Goal: Information Seeking & Learning: Learn about a topic

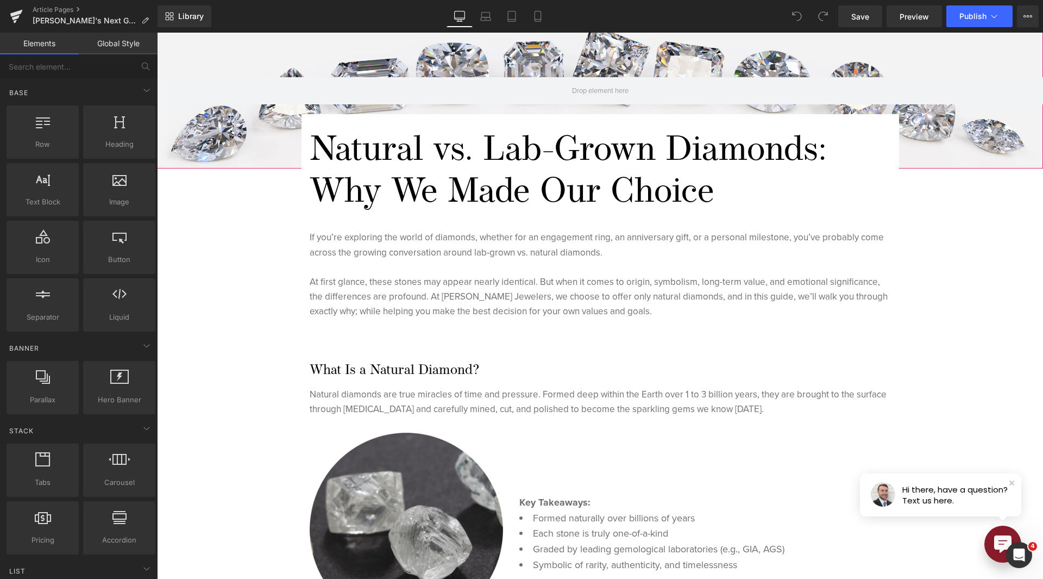
scroll to position [217, 0]
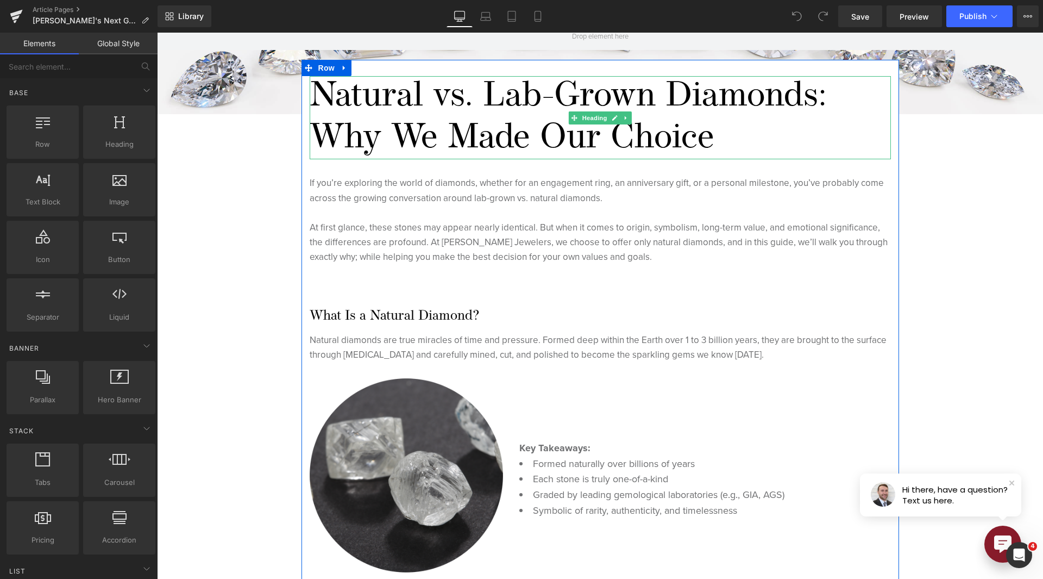
click at [440, 132] on h1 "Natural vs. Lab-Grown Diamonds: Why We Made Our Choice" at bounding box center [601, 118] width 582 height 84
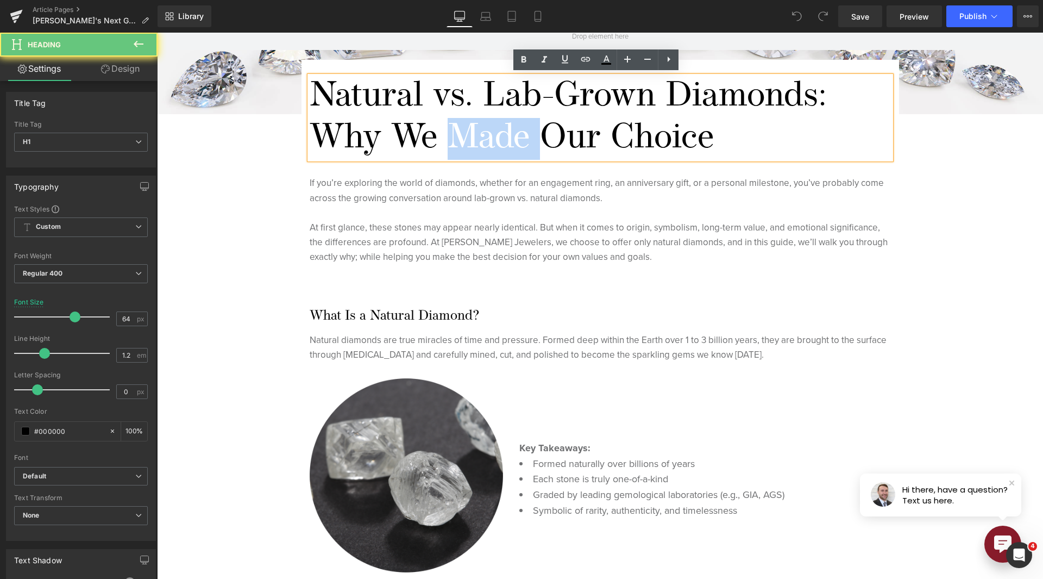
click at [440, 132] on h1 "Natural vs. Lab-Grown Diamonds: Why We Made Our Choice" at bounding box center [601, 118] width 582 height 84
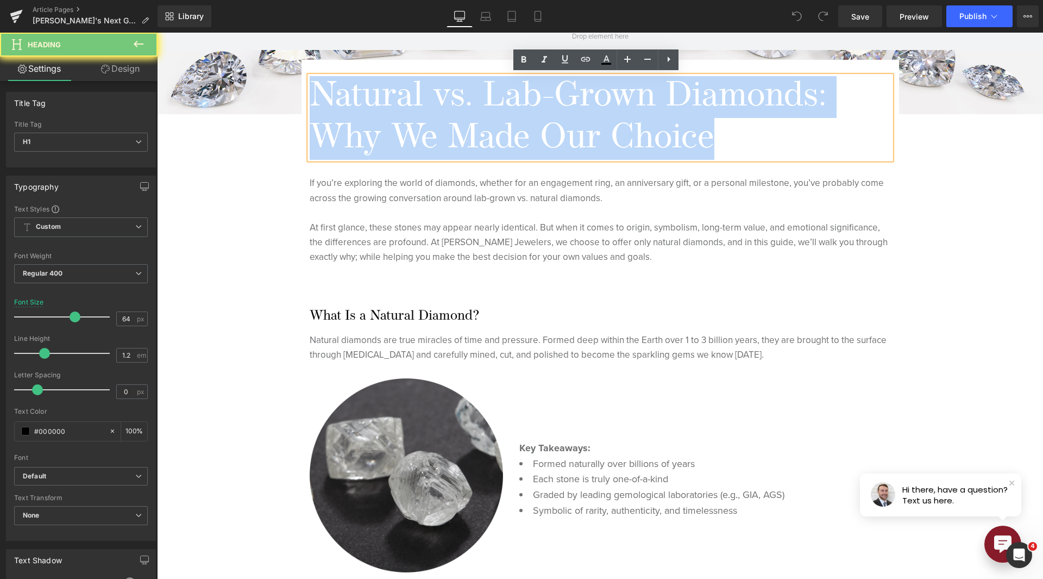
click at [440, 132] on h1 "Natural vs. Lab-Grown Diamonds: Why We Made Our Choice" at bounding box center [601, 118] width 582 height 84
click at [457, 108] on h1 "Natural vs. Lab-Grown Diamonds: Why We Made Our Choice" at bounding box center [601, 118] width 582 height 84
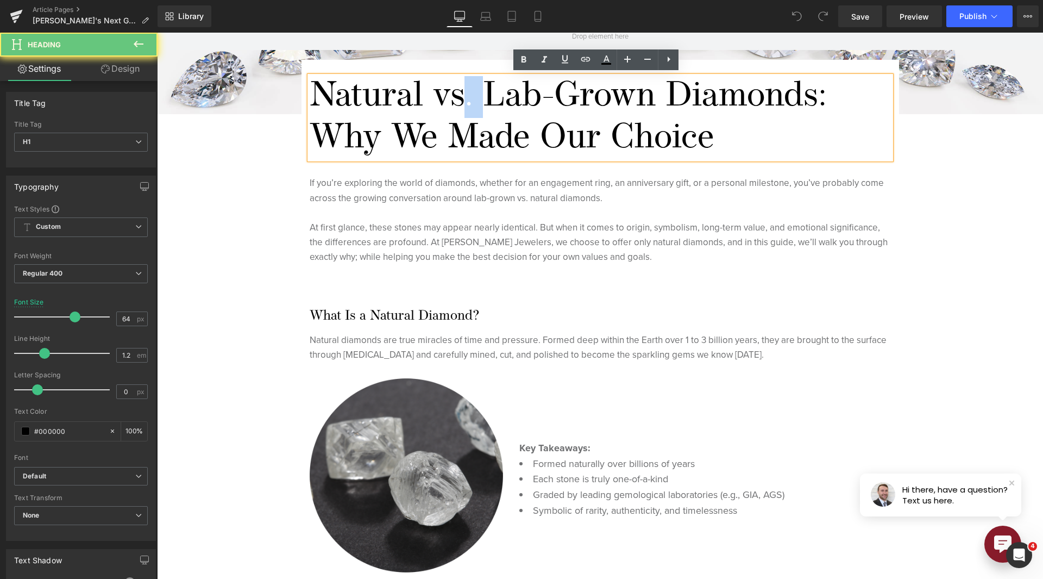
click at [457, 108] on h1 "Natural vs. Lab-Grown Diamonds: Why We Made Our Choice" at bounding box center [601, 118] width 582 height 84
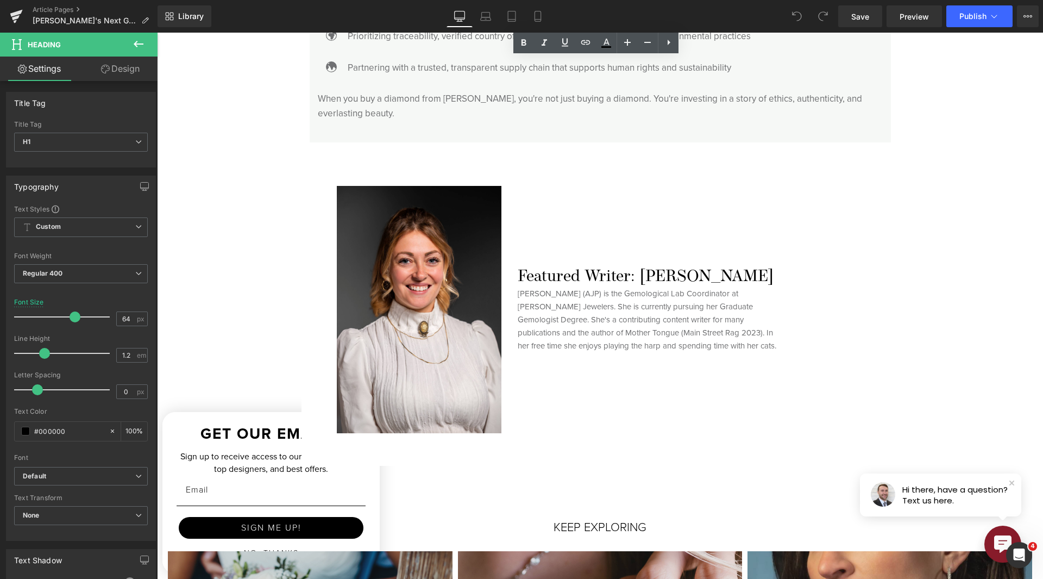
scroll to position [2826, 0]
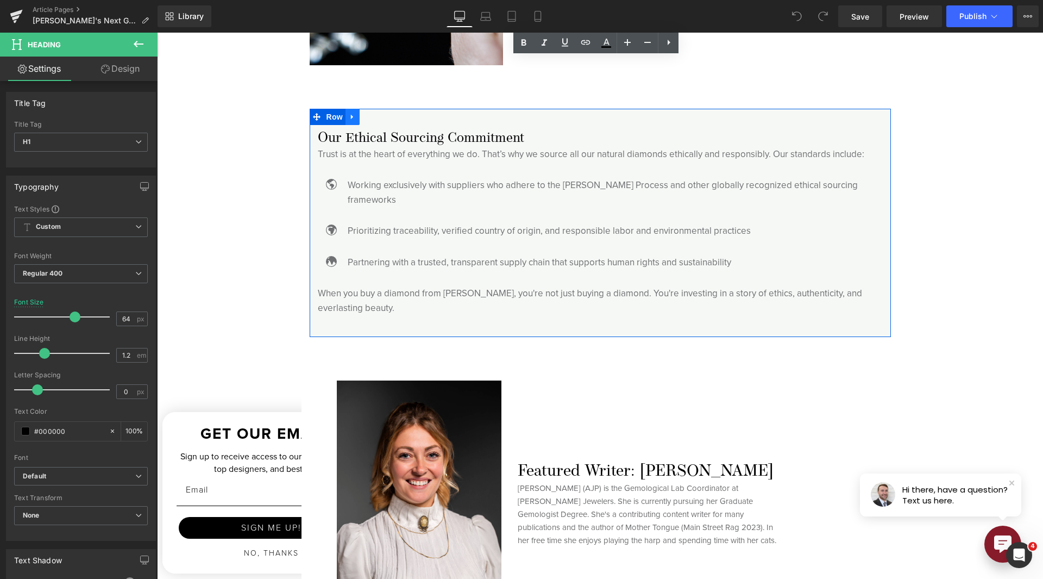
click at [349, 118] on icon at bounding box center [353, 116] width 8 height 8
click at [377, 116] on icon at bounding box center [381, 116] width 8 height 8
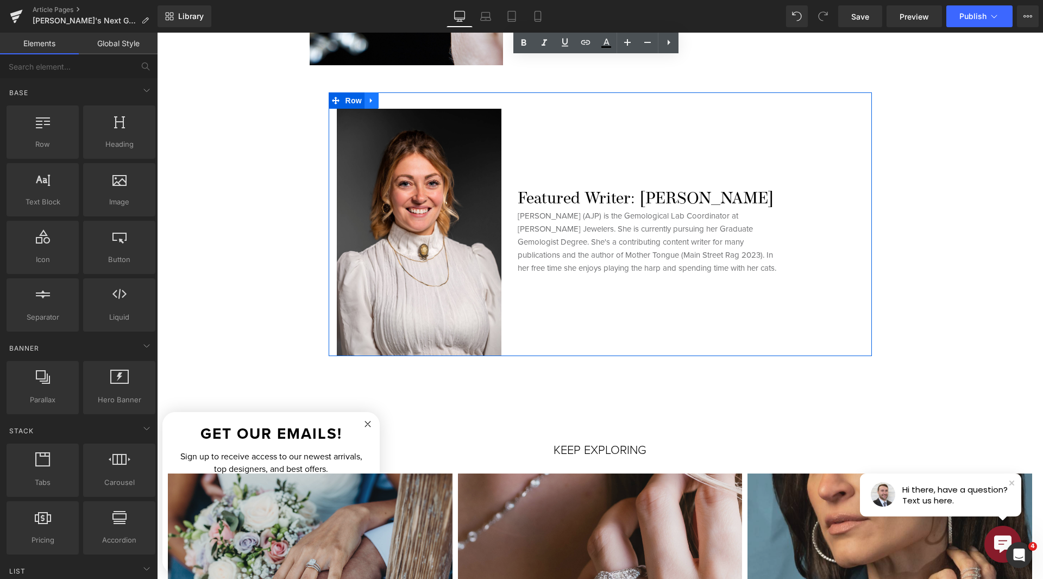
click at [370, 98] on icon at bounding box center [371, 100] width 2 height 5
click at [396, 98] on icon at bounding box center [400, 101] width 8 height 8
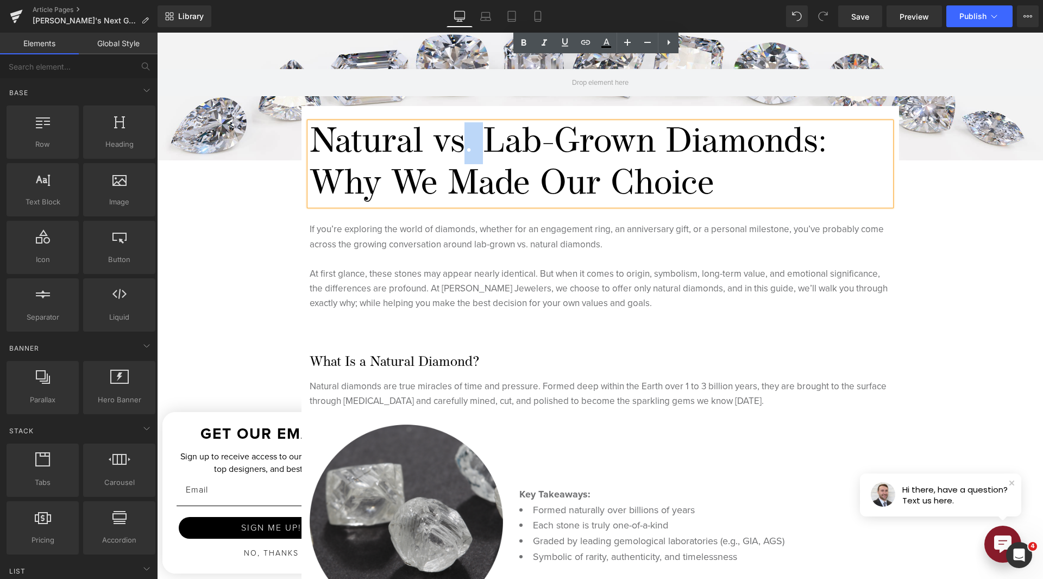
scroll to position [0, 0]
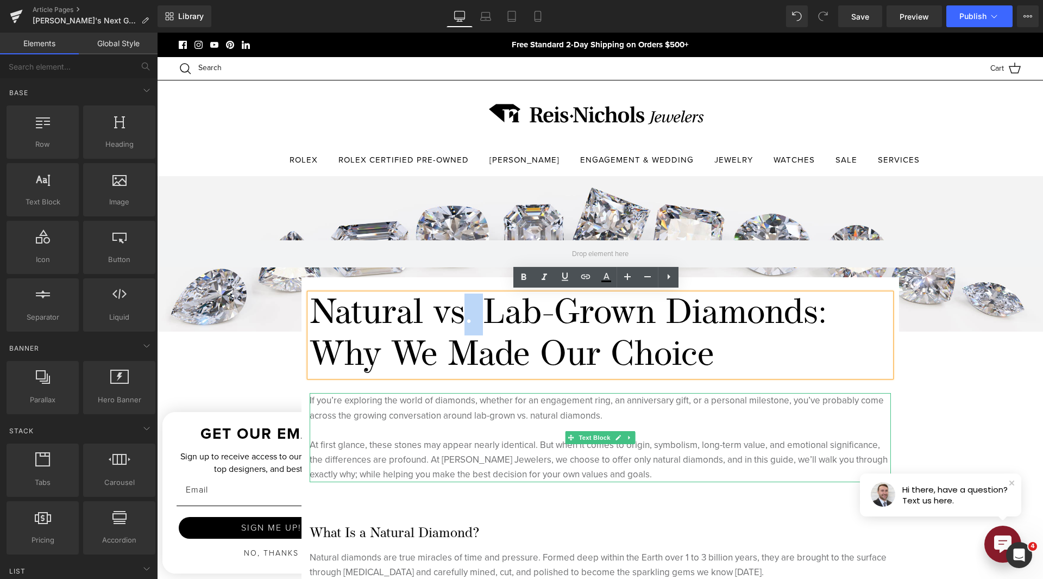
click at [354, 440] on p "At first glance, these stones may appear nearly identical. But when it comes to…" at bounding box center [601, 459] width 582 height 45
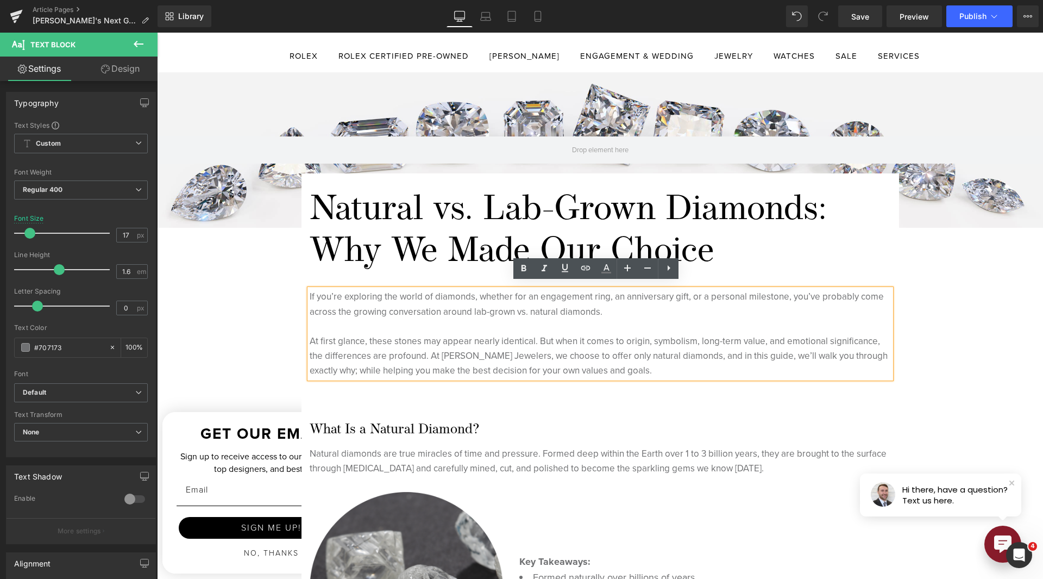
scroll to position [109, 0]
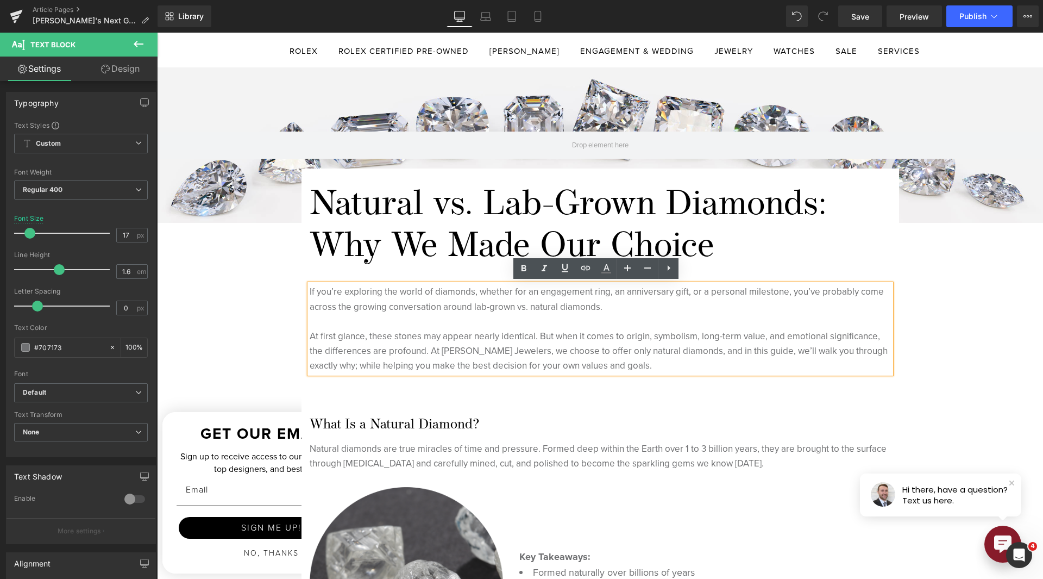
click at [379, 222] on h1 "Natural vs. Lab-Grown Diamonds: Why We Made Our Choice" at bounding box center [601, 227] width 582 height 84
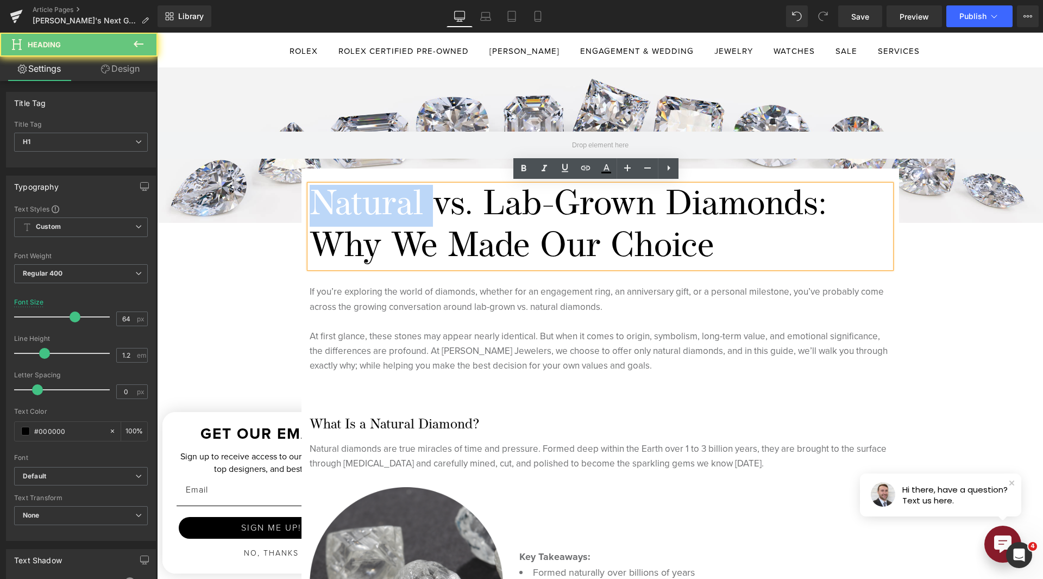
click at [379, 222] on h1 "Natural vs. Lab-Grown Diamonds: Why We Made Our Choice" at bounding box center [601, 227] width 582 height 84
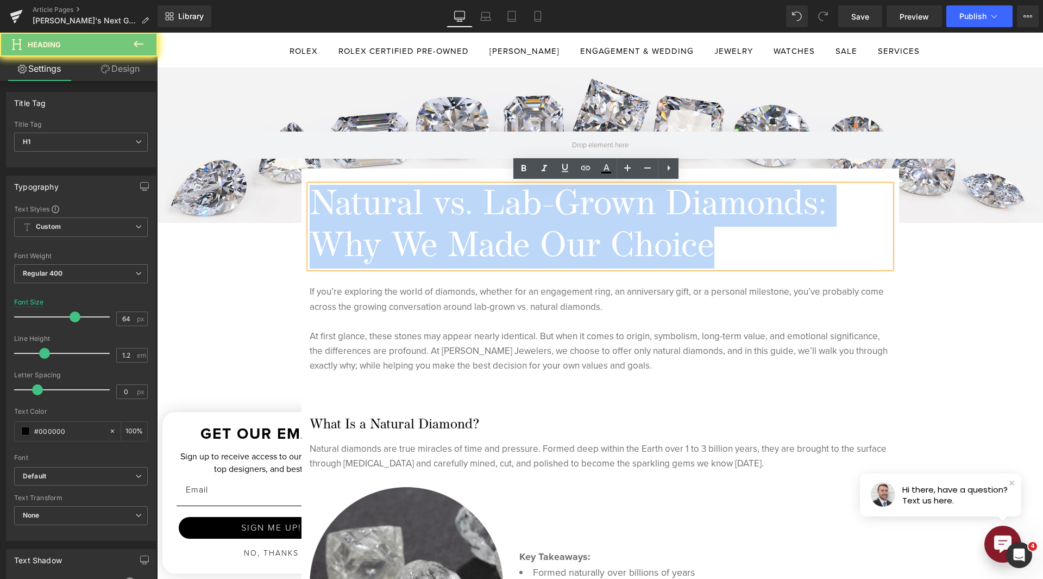
click at [379, 222] on h1 "Natural vs. Lab-Grown Diamonds: Why We Made Our Choice" at bounding box center [601, 227] width 582 height 84
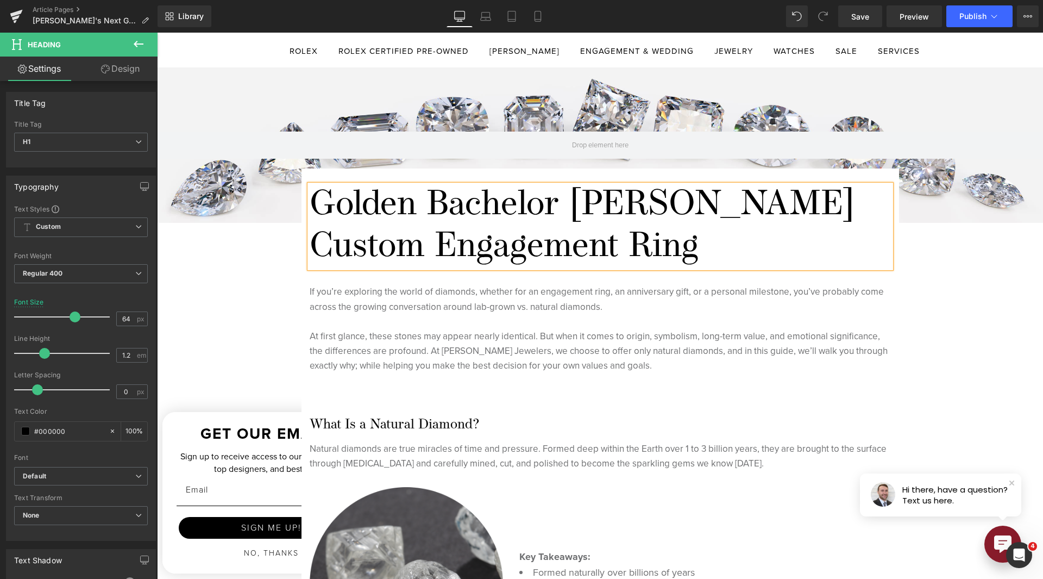
click at [555, 202] on h1 "Golden Bachelor [PERSON_NAME] Custom Engagement Ring" at bounding box center [601, 227] width 582 height 84
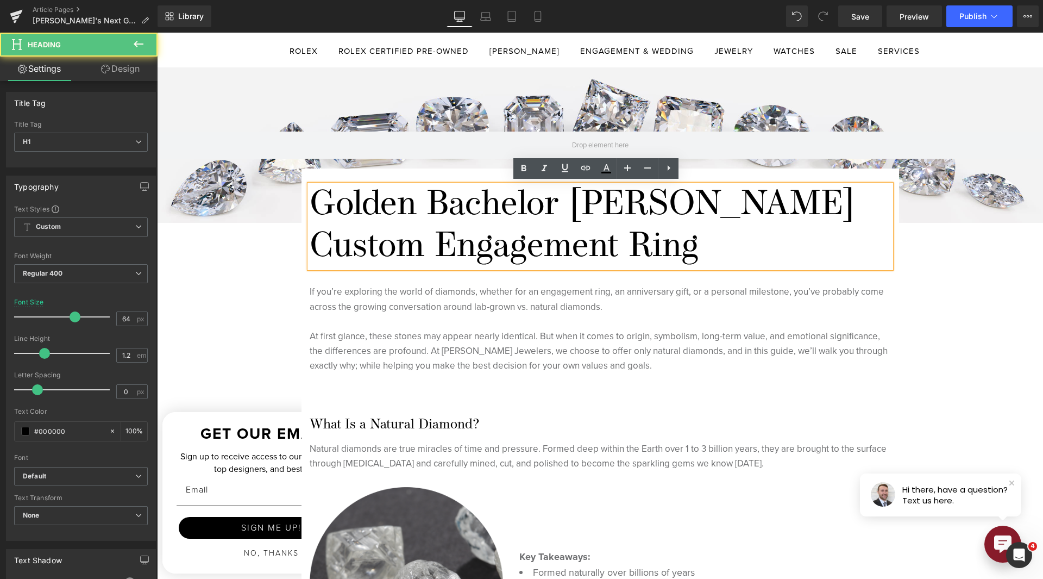
click at [565, 210] on h1 "Golden Bachelor [PERSON_NAME] Custom Engagement Ring" at bounding box center [601, 227] width 582 height 84
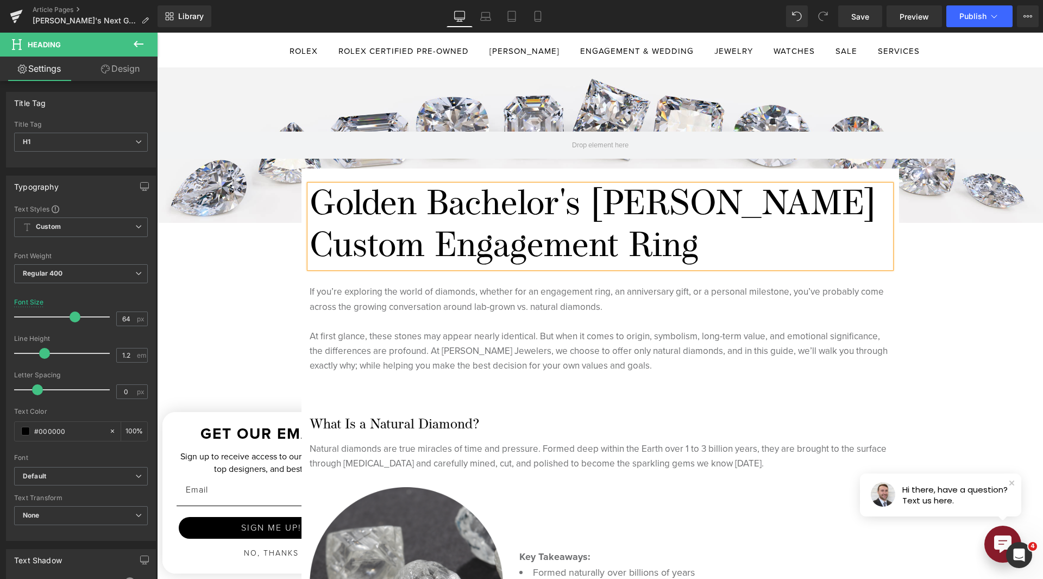
click at [814, 206] on h1 "Golden Bachelor's [PERSON_NAME] Custom Engagement Ring" at bounding box center [601, 227] width 582 height 84
click at [337, 249] on h1 "Golden Bachelor's [PERSON_NAME] Custom Engagement Ring" at bounding box center [601, 227] width 582 height 84
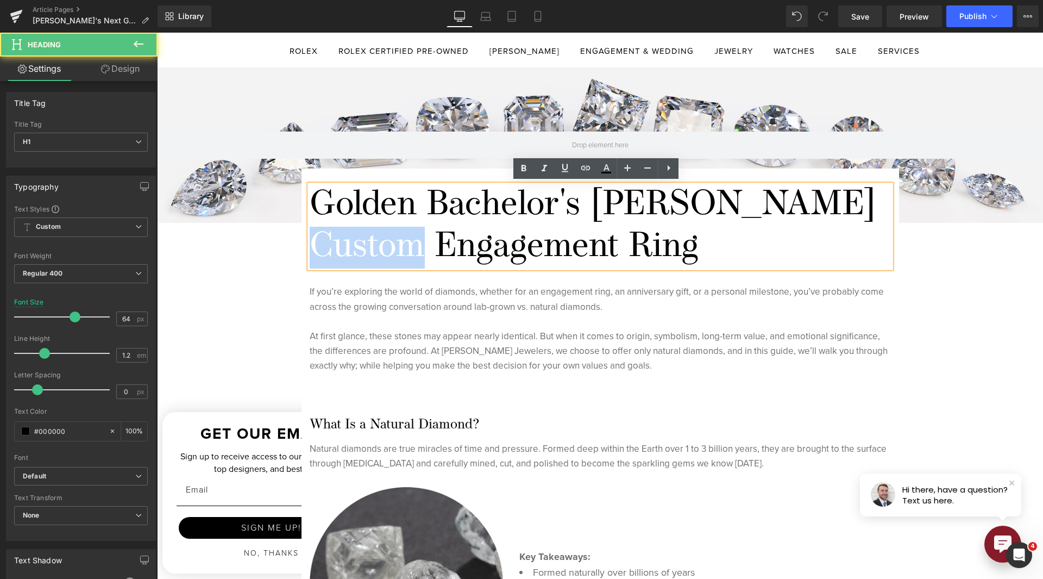
click at [337, 249] on h1 "Golden Bachelor's [PERSON_NAME] Custom Engagement Ring" at bounding box center [601, 227] width 582 height 84
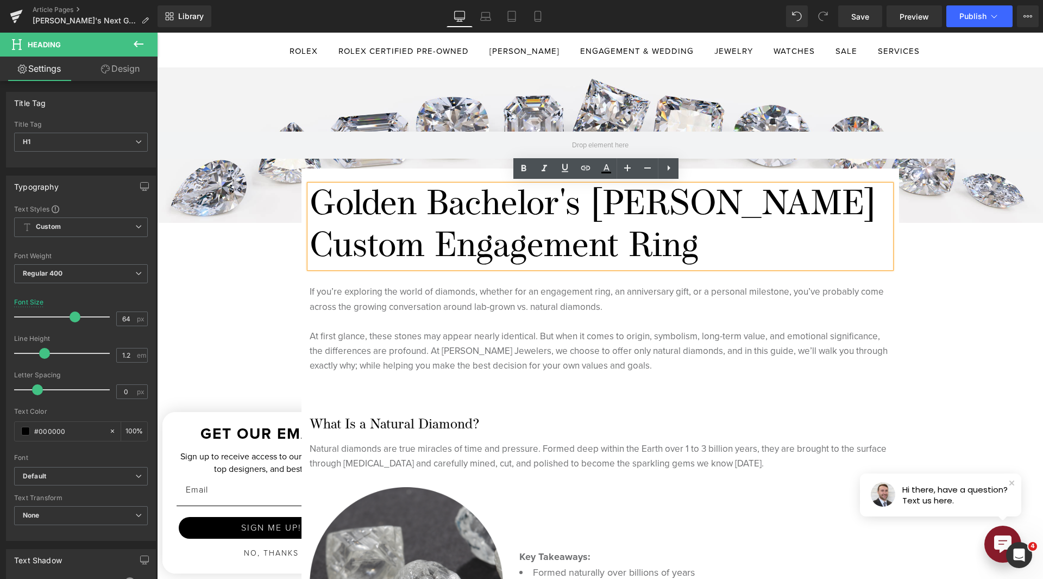
click at [780, 239] on h1 "Golden Bachelor's [PERSON_NAME] Custom Engagement Ring" at bounding box center [601, 227] width 582 height 84
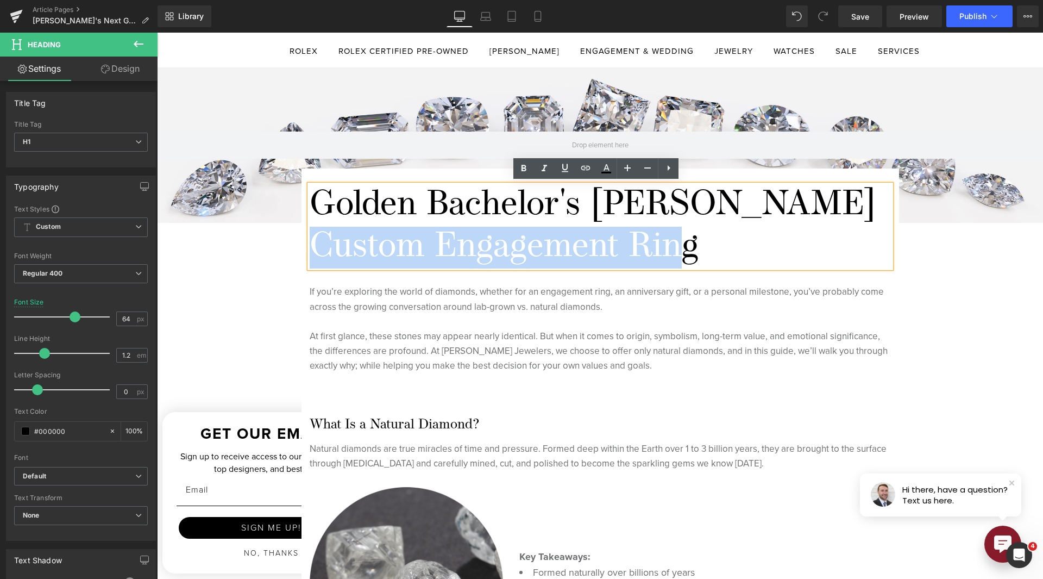
drag, startPoint x: 780, startPoint y: 239, endPoint x: 315, endPoint y: 245, distance: 465.8
click at [315, 245] on h1 "Golden Bachelor's [PERSON_NAME] Custom Engagement Ring" at bounding box center [601, 227] width 582 height 84
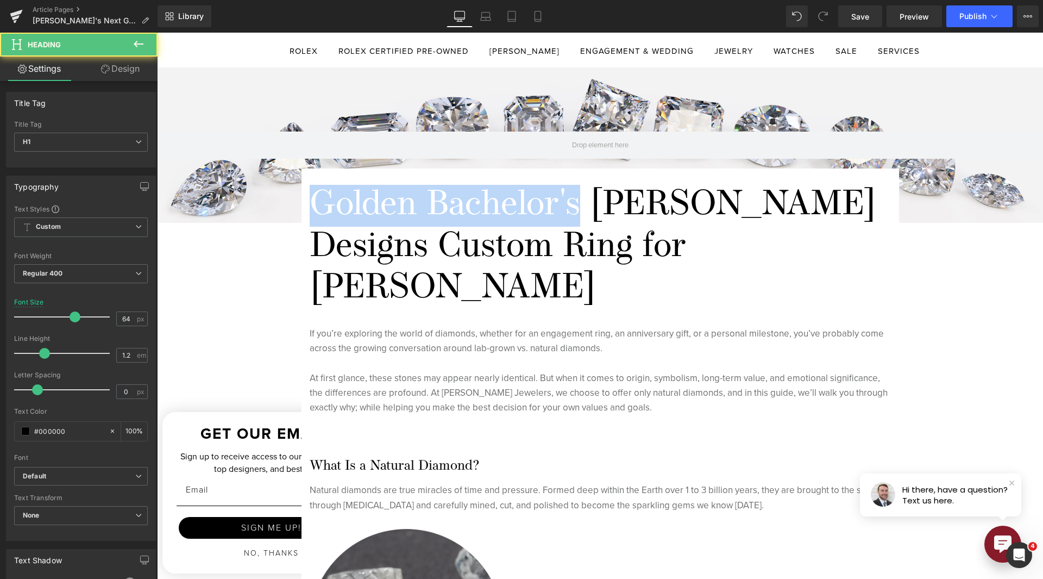
drag, startPoint x: 577, startPoint y: 197, endPoint x: 297, endPoint y: 216, distance: 280.5
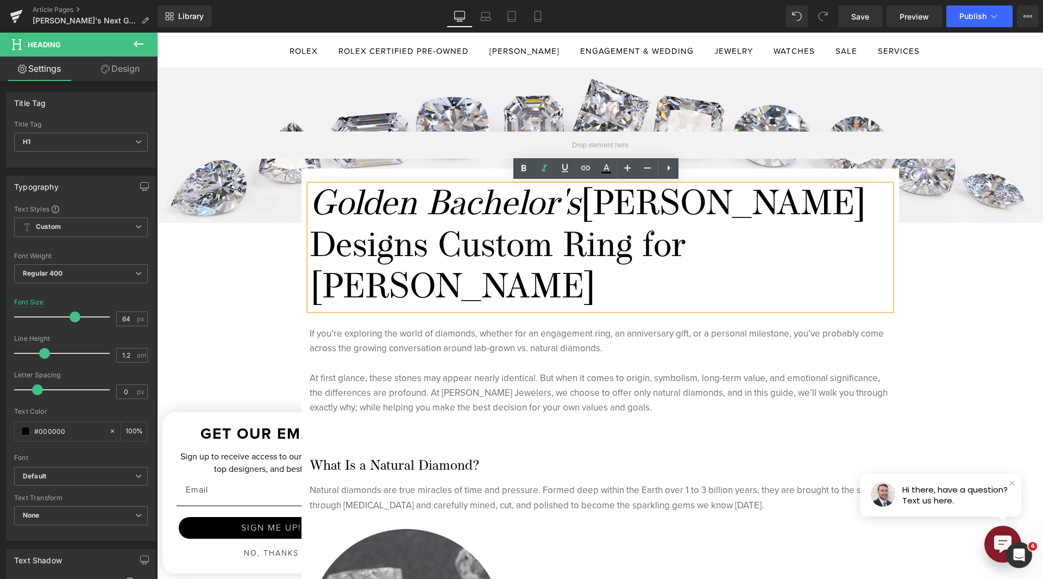
click at [498, 208] on icon "Golden Bachelor's" at bounding box center [445, 205] width 271 height 35
click at [529, 230] on h1 "Golden Bachelor's [PERSON_NAME] Designs Custom Ring for [PERSON_NAME]" at bounding box center [601, 247] width 582 height 125
click at [432, 247] on h1 "Golden Bachelor's [PERSON_NAME] Designs Custom Ring for [PERSON_NAME]" at bounding box center [601, 247] width 582 height 125
click at [632, 240] on h1 "Golden Bachelor's [PERSON_NAME] Designs Custom Ring for [PERSON_NAME]" at bounding box center [601, 247] width 582 height 125
click at [881, 245] on h1 "Golden Bachelor's [PERSON_NAME] Designs Custom Ring for [PERSON_NAME]" at bounding box center [601, 247] width 582 height 125
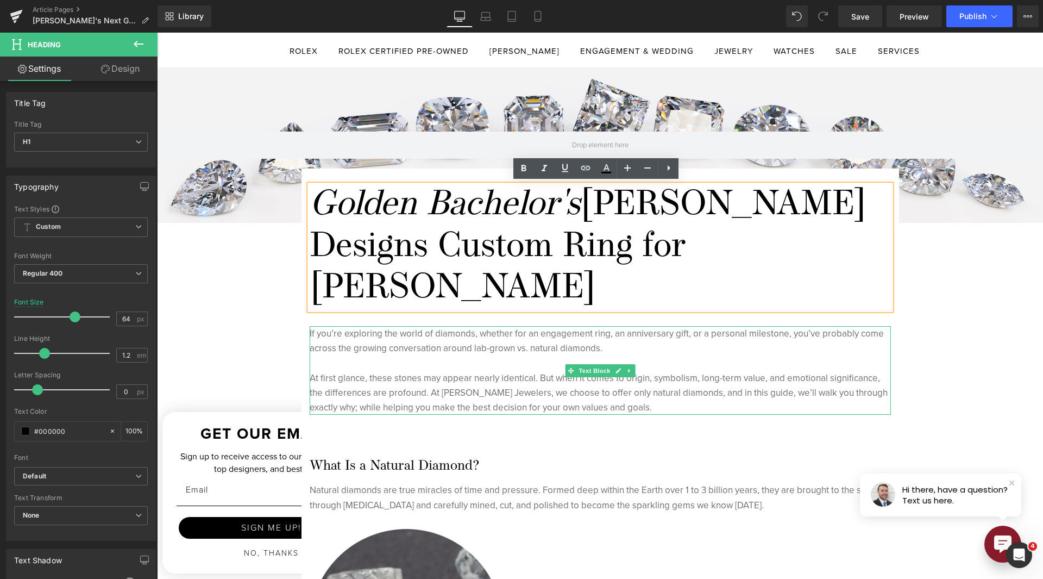
click at [362, 371] on p "At first glance, these stones may appear nearly identical. But when it comes to…" at bounding box center [601, 393] width 582 height 45
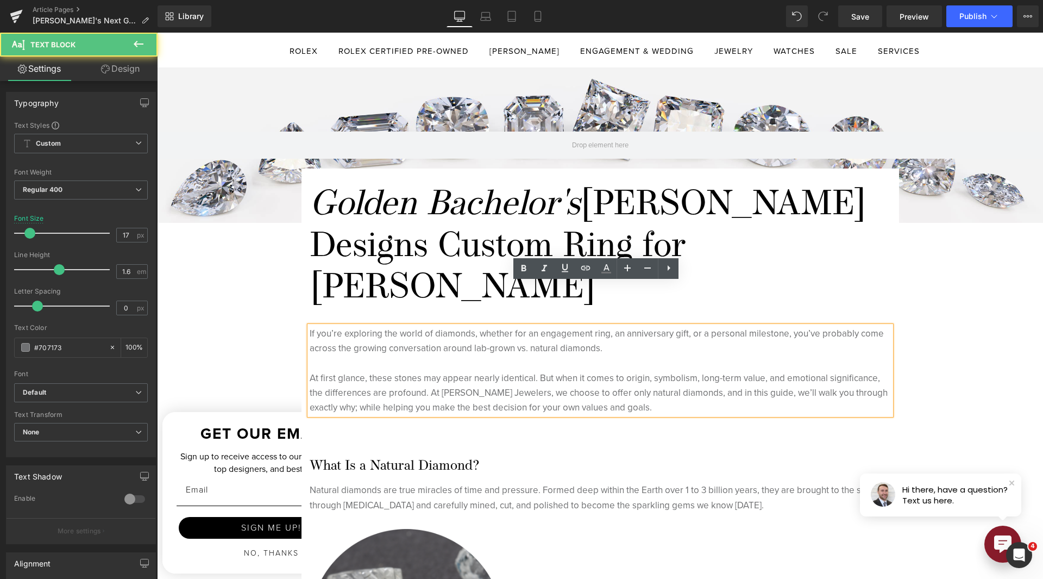
click at [362, 371] on p "At first glance, these stones may appear nearly identical. But when it comes to…" at bounding box center [601, 393] width 582 height 45
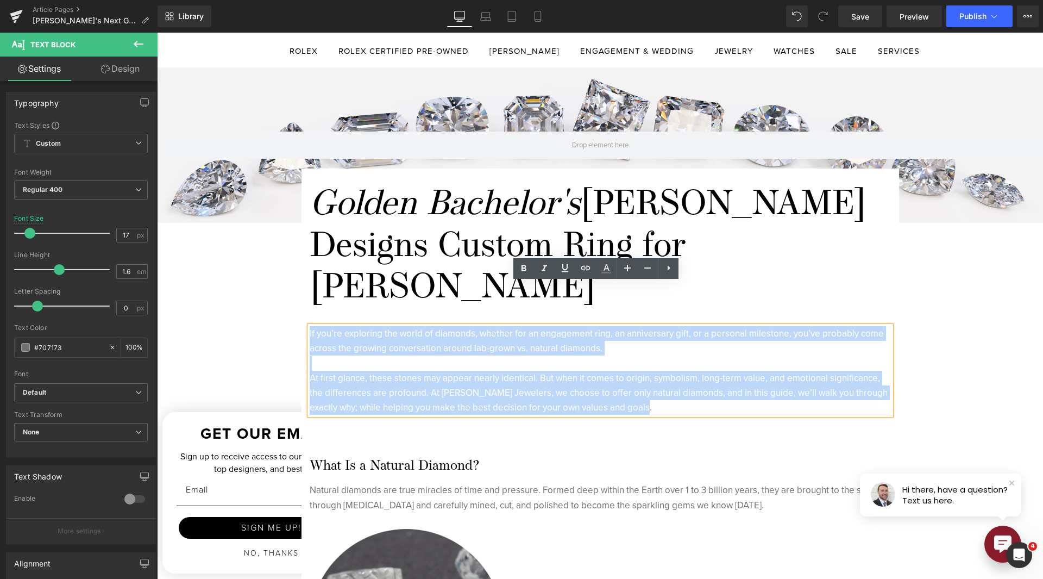
drag, startPoint x: 660, startPoint y: 366, endPoint x: 305, endPoint y: 293, distance: 361.8
click at [310, 326] on div "If you’re exploring the world of diamonds, whether for an engagement ring, an a…" at bounding box center [601, 370] width 582 height 89
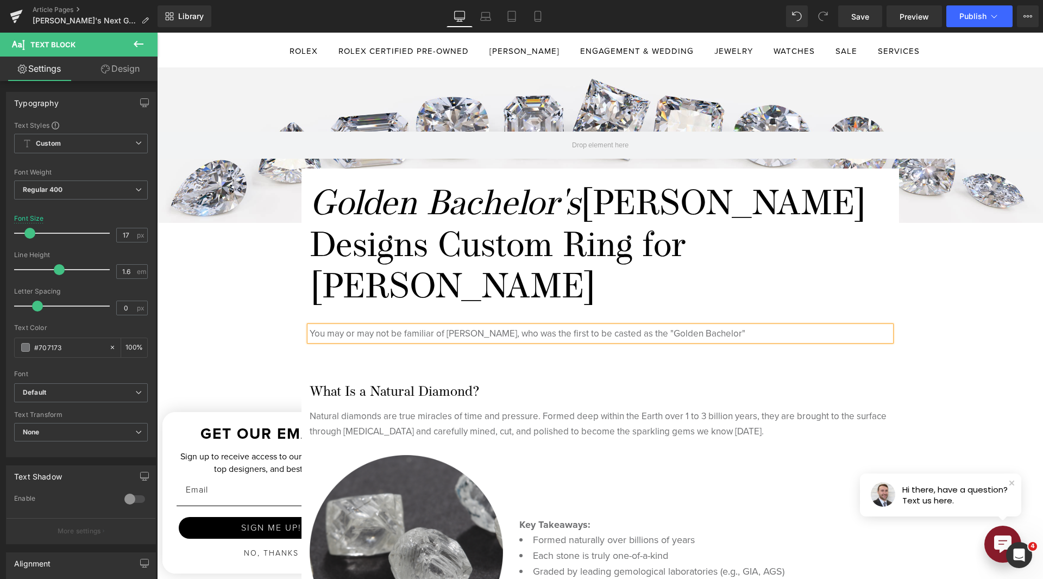
click at [767, 326] on p "You may or may not be familiar of [PERSON_NAME], who was the first to be casted…" at bounding box center [601, 333] width 582 height 15
click at [860, 326] on p "You may or may not be familiar of [PERSON_NAME], who was the first to be casted…" at bounding box center [601, 333] width 582 height 15
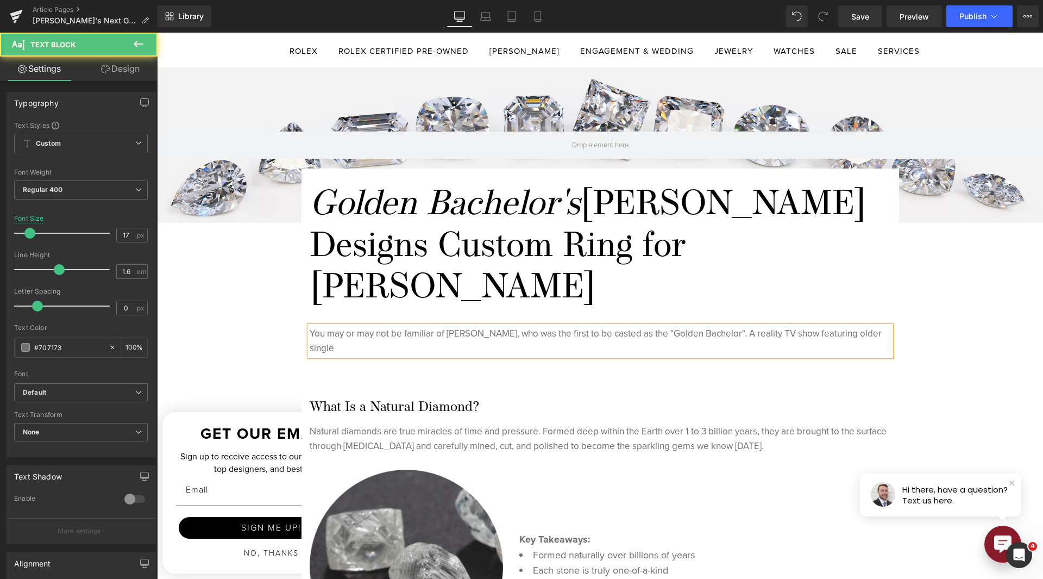
click at [846, 326] on p "You may or may not be familiar of [PERSON_NAME], who was the first to be casted…" at bounding box center [601, 340] width 582 height 29
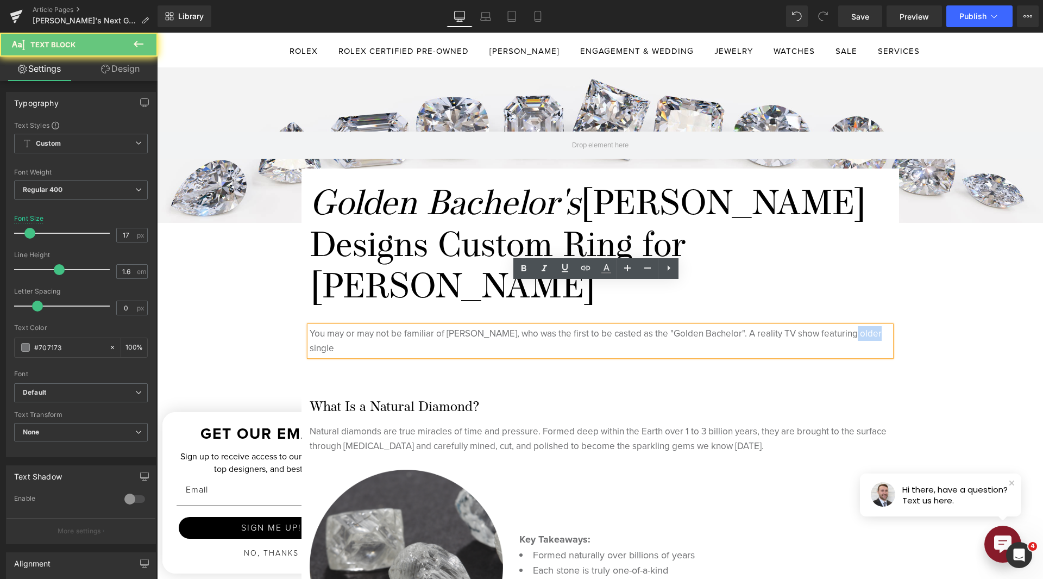
click at [846, 326] on p "You may or may not be familiar of [PERSON_NAME], who was the first to be casted…" at bounding box center [601, 340] width 582 height 29
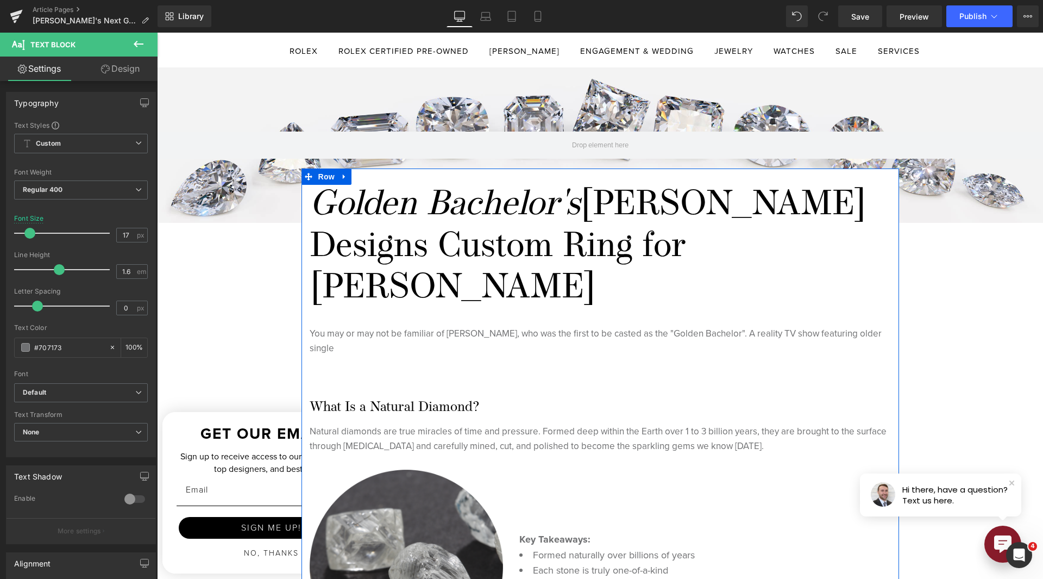
click at [873, 326] on p "You may or may not be familiar of [PERSON_NAME], who was the first to be casted…" at bounding box center [601, 340] width 582 height 29
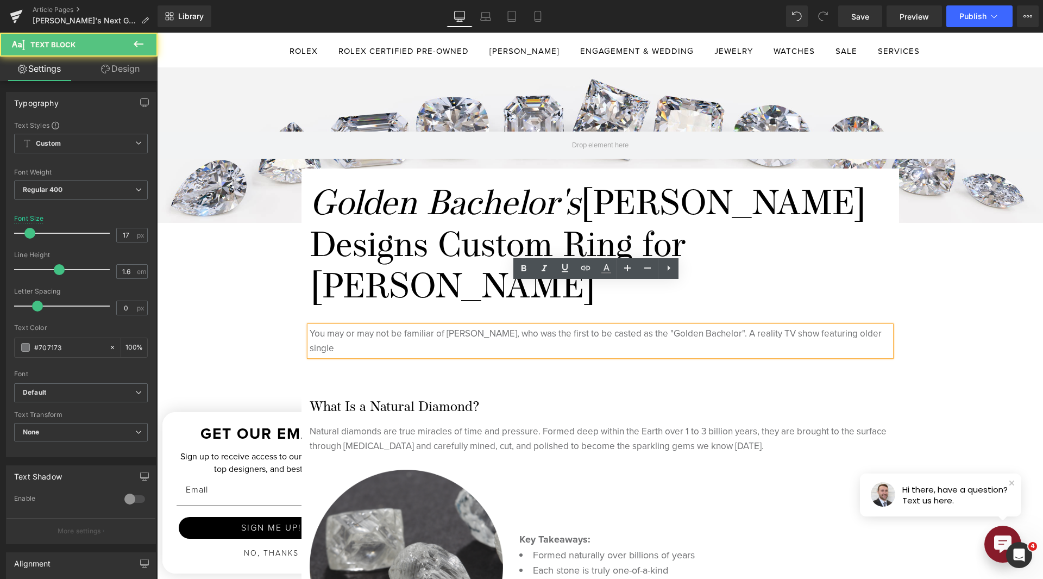
click at [889, 326] on div "You may or may not be familiar of [PERSON_NAME], who was the first to be casted…" at bounding box center [601, 340] width 582 height 29
click at [386, 326] on p "You may or may not be familiar of [PERSON_NAME], who was the first to be casted…" at bounding box center [601, 340] width 582 height 29
click at [472, 326] on p "You may or may not be familiar of [PERSON_NAME], who was the first to be casted…" at bounding box center [601, 340] width 582 height 29
drag, startPoint x: 472, startPoint y: 308, endPoint x: 393, endPoint y: 307, distance: 78.3
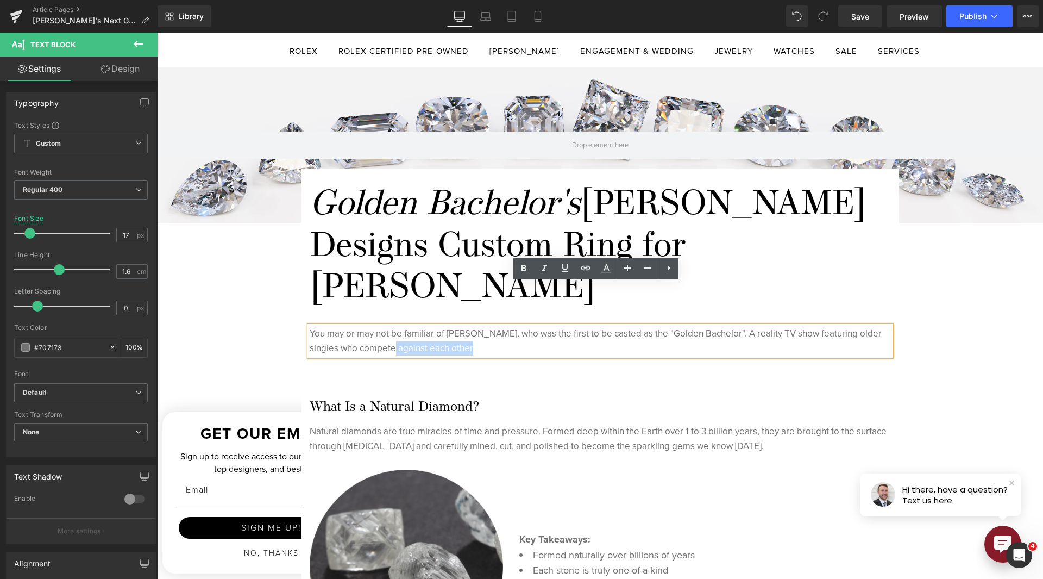
click at [393, 326] on p "You may or may not be familiar of [PERSON_NAME], who was the first to be casted…" at bounding box center [601, 340] width 582 height 29
click at [334, 326] on p "You may or may not be familiar of [PERSON_NAME], who was the first to be casted…" at bounding box center [601, 340] width 582 height 29
click at [403, 326] on p "You may or may not be familiar of [PERSON_NAME], who was the first to be casted…" at bounding box center [601, 340] width 582 height 29
click at [446, 326] on p "You may or may not be familiar of [PERSON_NAME], who was the first to be casted…" at bounding box center [601, 340] width 582 height 29
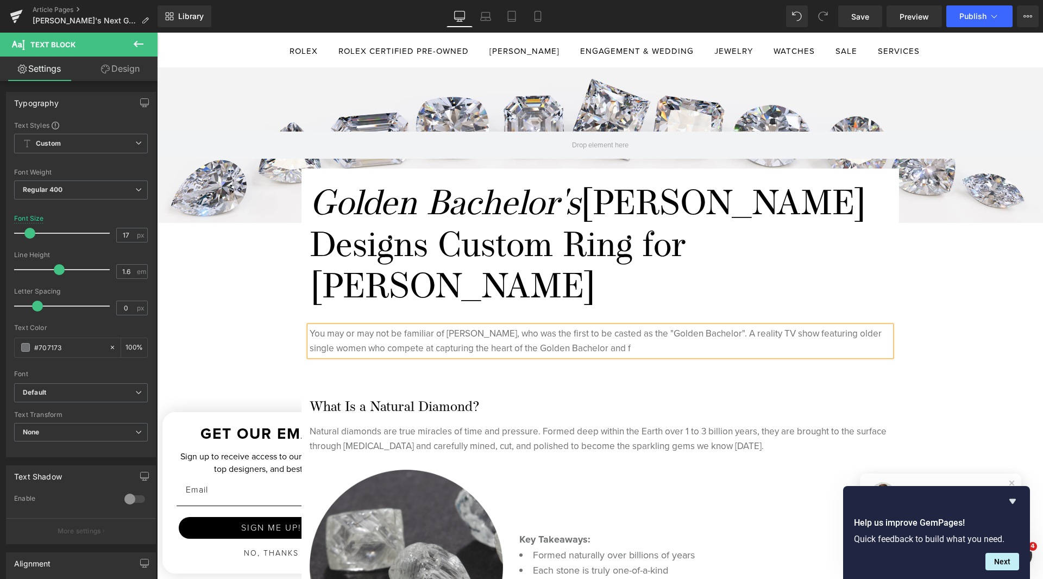
click at [588, 326] on p "You may or may not be familiar of [PERSON_NAME], who was the first to be casted…" at bounding box center [601, 340] width 582 height 29
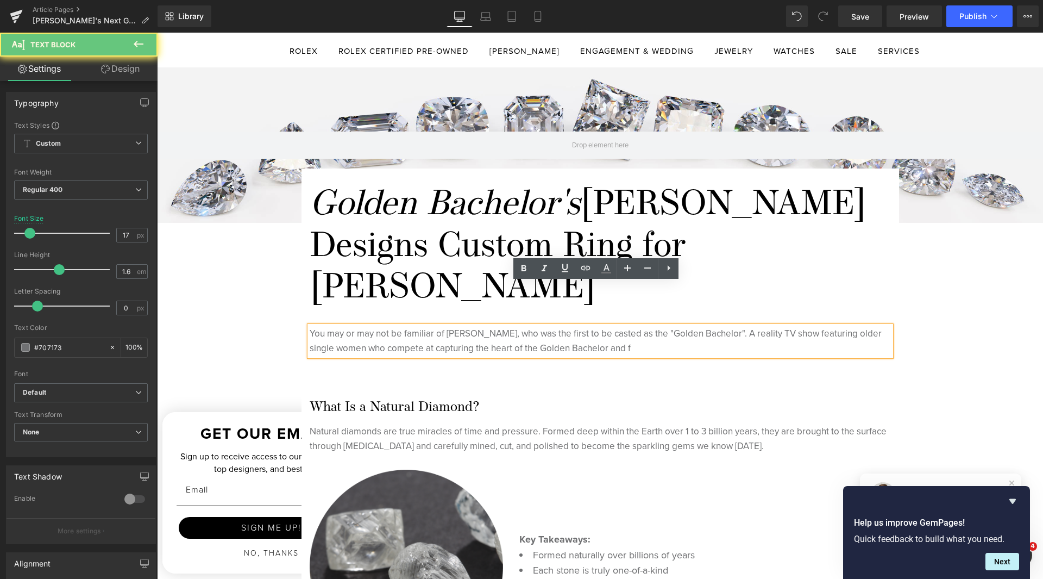
click at [634, 326] on p "You may or may not be familiar of [PERSON_NAME], who was the first to be casted…" at bounding box center [601, 340] width 582 height 29
click at [535, 326] on p "You may or may not be familiar of [PERSON_NAME], who was the first to be casted…" at bounding box center [601, 340] width 582 height 29
click at [629, 326] on p "You may or may not be familiar of [PERSON_NAME], who was the first to be casted…" at bounding box center [601, 340] width 582 height 29
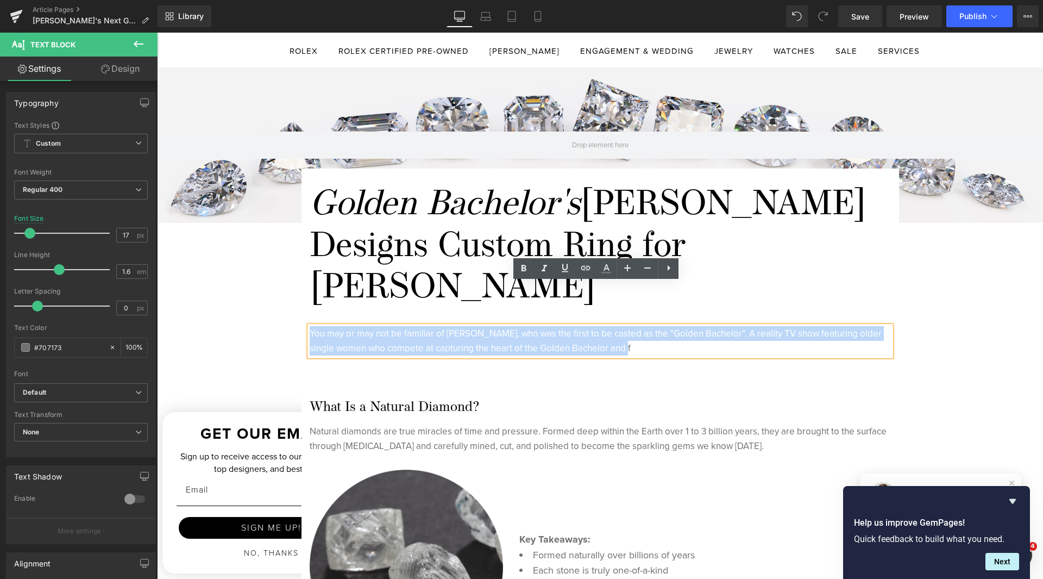
drag, startPoint x: 616, startPoint y: 306, endPoint x: 301, endPoint y: 293, distance: 316.0
click at [683, 326] on p "You may or may not be familiar of [PERSON_NAME], who was the first to be casted…" at bounding box center [601, 340] width 582 height 29
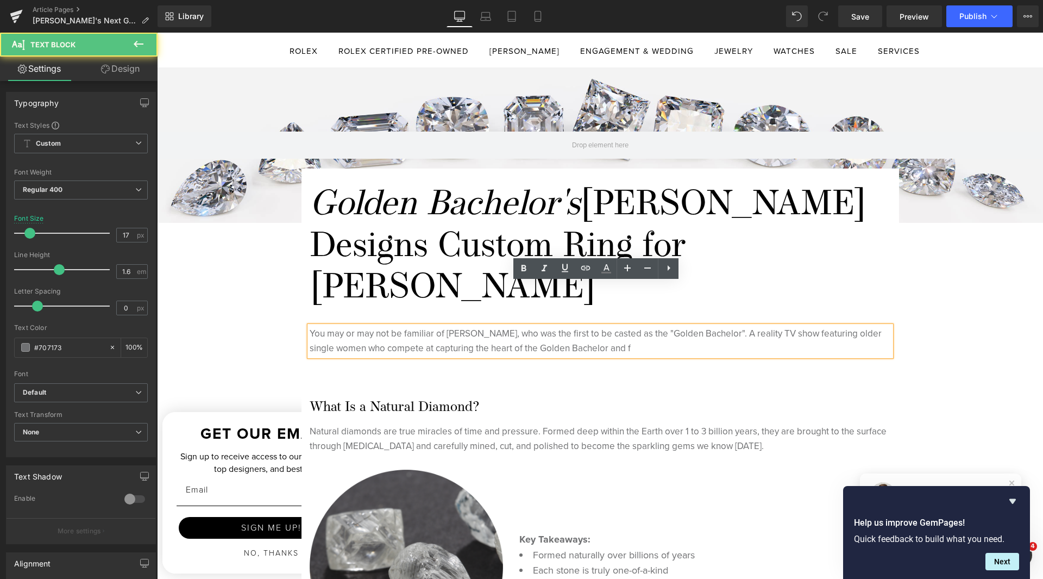
click at [432, 326] on p "You may or may not be familiar of [PERSON_NAME], who was the first to be casted…" at bounding box center [601, 340] width 582 height 29
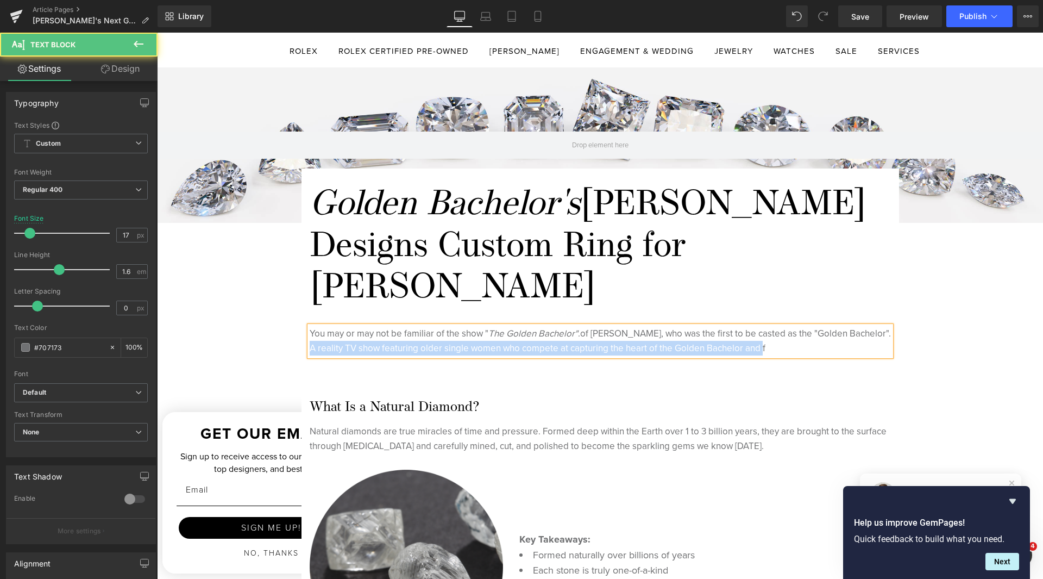
drag, startPoint x: 870, startPoint y: 295, endPoint x: 865, endPoint y: 301, distance: 7.8
click at [865, 326] on p "You may or may not be familiar of the show " The Golden Bachelor" . of [PERSON_…" at bounding box center [601, 340] width 582 height 29
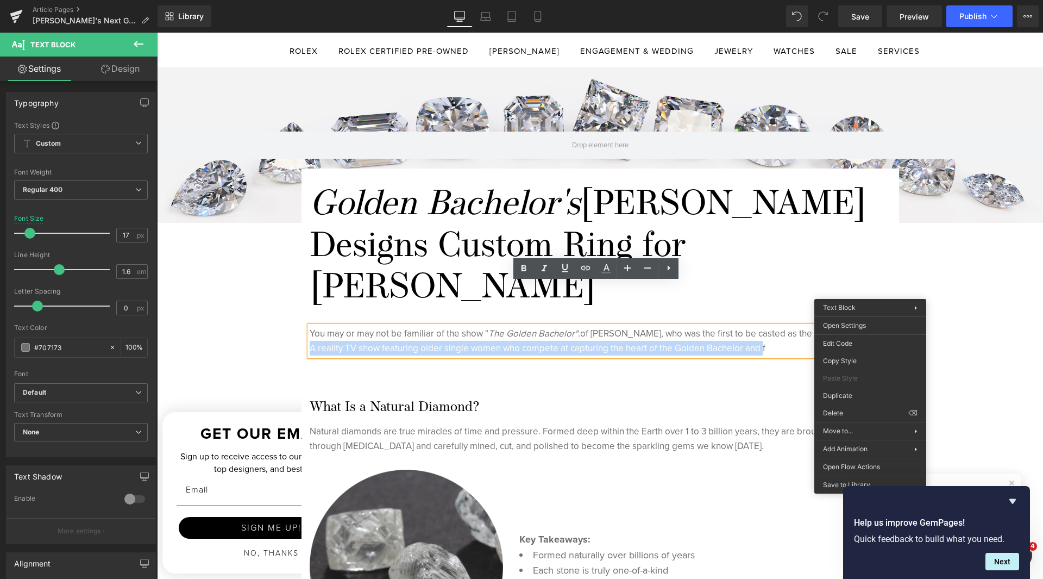
click at [734, 326] on p "You may or may not be familiar of the show " The Golden Bachelor" . of [PERSON_…" at bounding box center [601, 340] width 582 height 29
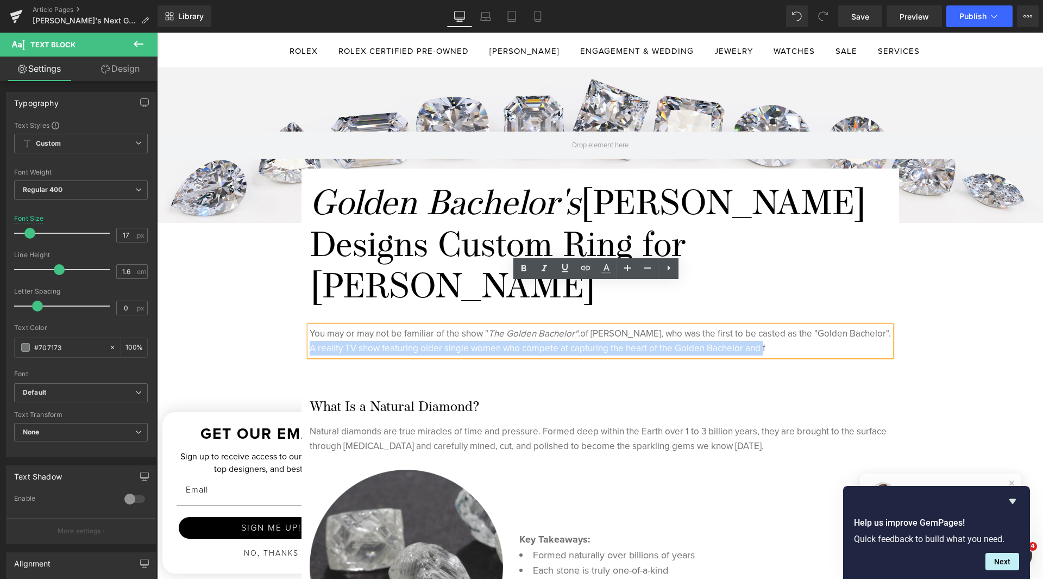
drag, startPoint x: 758, startPoint y: 306, endPoint x: 871, endPoint y: 296, distance: 114.1
click at [871, 326] on p "You may or may not be familiar of the show " The Golden Bachelor" . of [PERSON_…" at bounding box center [601, 340] width 582 height 29
copy p "A reality TV show featuring older single women who compete at capturing the hea…"
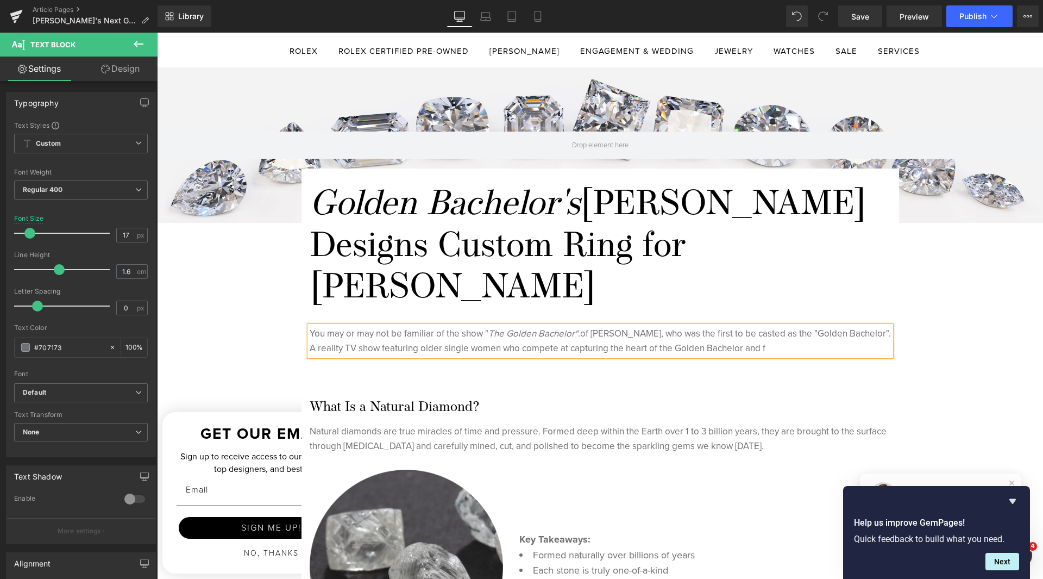
click at [577, 326] on p "You may or may not be familiar of the show " The Golden Bachelor" . of [PERSON_…" at bounding box center [601, 340] width 582 height 29
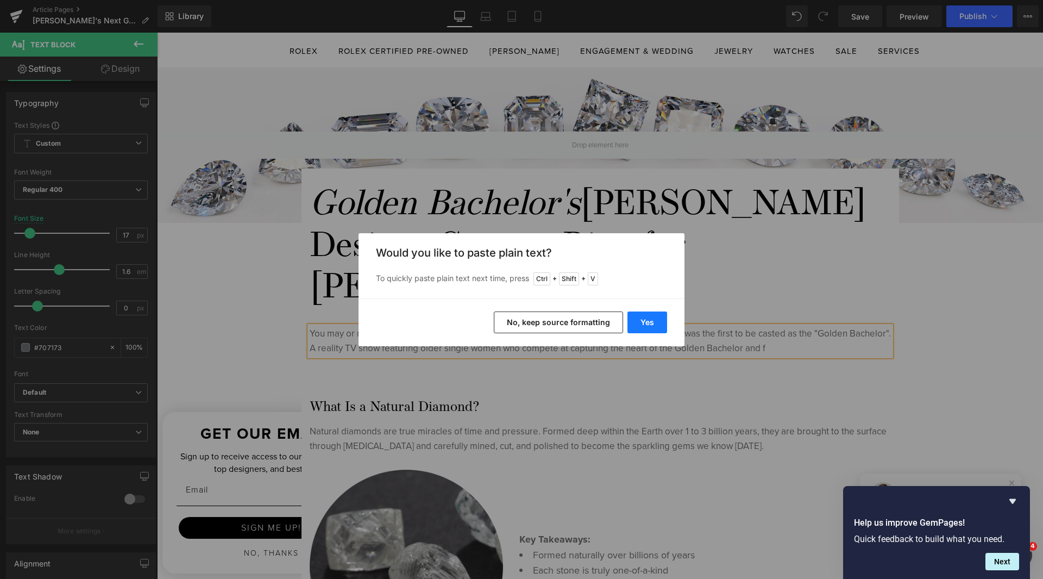
drag, startPoint x: 651, startPoint y: 320, endPoint x: 494, endPoint y: 287, distance: 159.8
click at [651, 320] on button "Yes" at bounding box center [648, 322] width 40 height 22
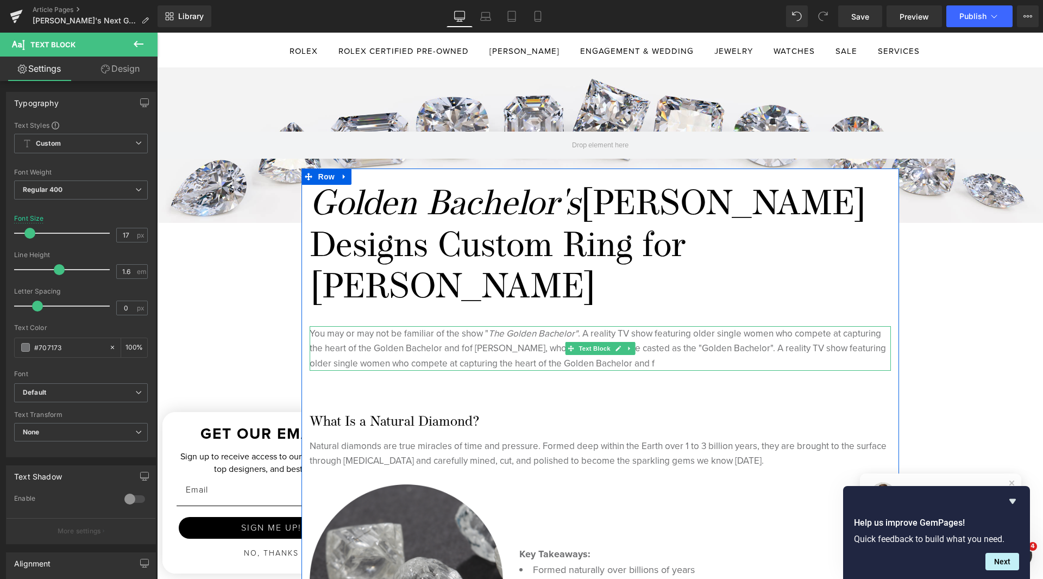
click at [639, 326] on p "You may or may not be familiar of the show " The Golden Bachelor" . A reality T…" at bounding box center [601, 348] width 582 height 45
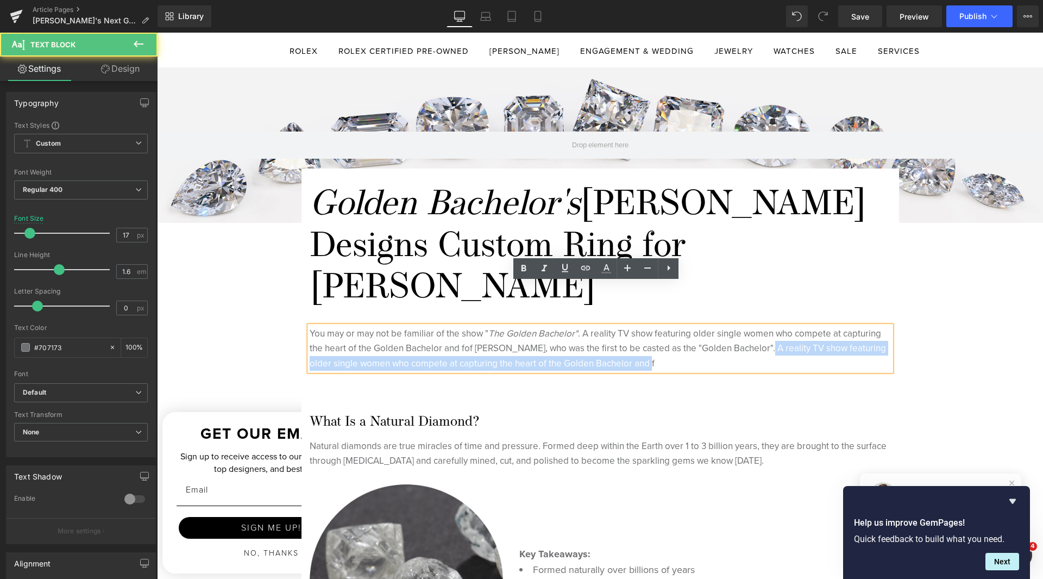
drag, startPoint x: 747, startPoint y: 312, endPoint x: 755, endPoint y: 306, distance: 10.6
click at [755, 326] on p "You may or may not be familiar of the show " The Golden Bachelor" . A reality T…" at bounding box center [601, 348] width 582 height 45
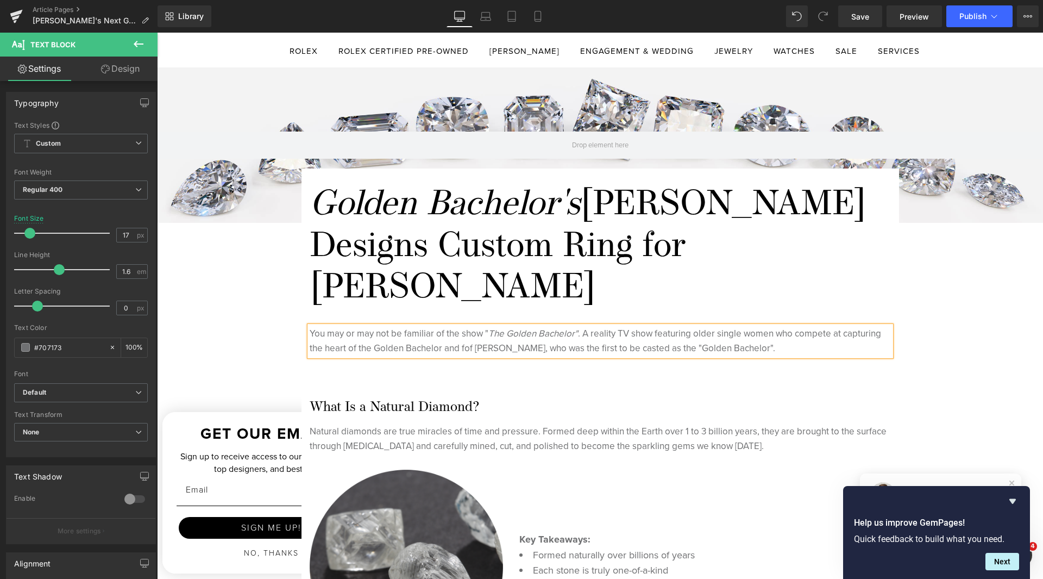
click at [626, 326] on p "You may or may not be familiar of the show " The Golden Bachelor" . A reality T…" at bounding box center [601, 340] width 582 height 29
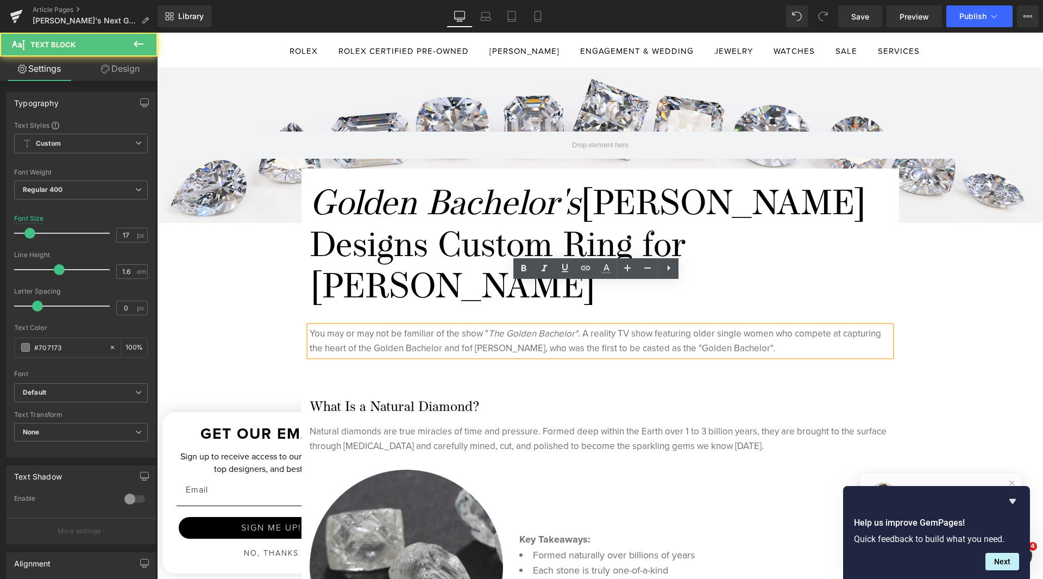
click at [614, 326] on p "You may or may not be familiar of the show " The Golden Bachelor" . A reality T…" at bounding box center [601, 340] width 582 height 29
click at [767, 326] on p "You may or may not be familiar of the show " The Golden Bachelor" . A reality d…" at bounding box center [601, 340] width 582 height 29
click at [792, 326] on p "You may or may not be familiar of the show " The Golden Bachelor" . A reality d…" at bounding box center [601, 340] width 582 height 29
click at [814, 326] on p "You may or may not be familiar of the show " The Golden Bachelor" . A reality d…" at bounding box center [601, 340] width 582 height 29
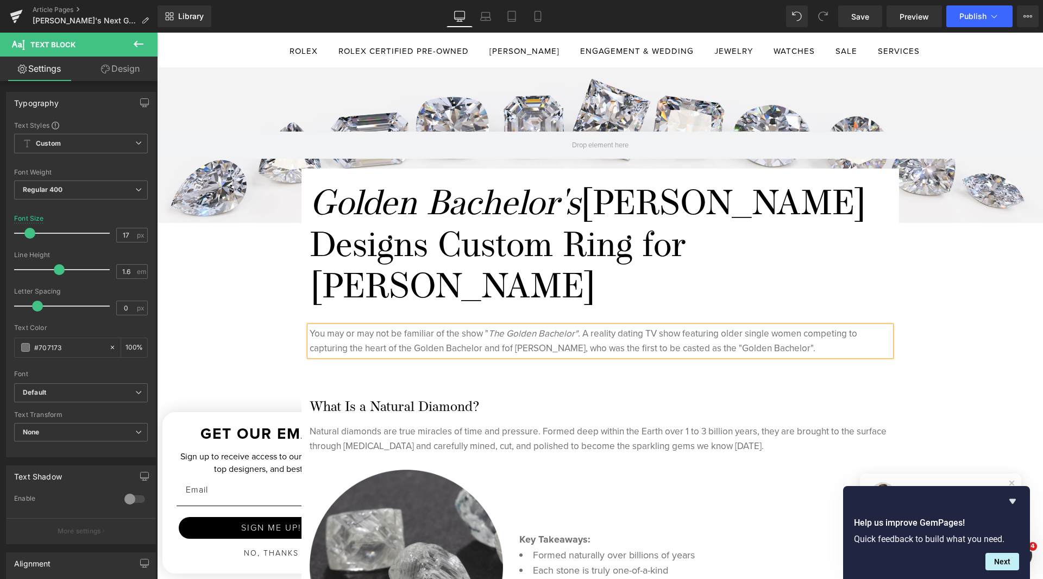
click at [340, 326] on p "You may or may not be familiar of the show " The Golden Bachelor" . A reality d…" at bounding box center [601, 340] width 582 height 29
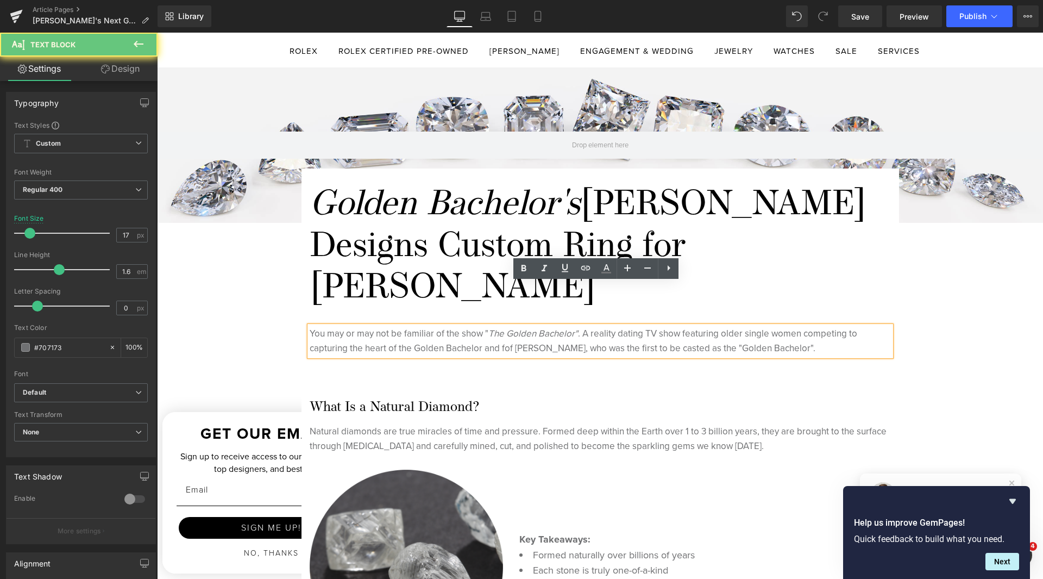
click at [339, 326] on p "You may or may not be familiar of the show " The Golden Bachelor" . A reality d…" at bounding box center [601, 340] width 582 height 29
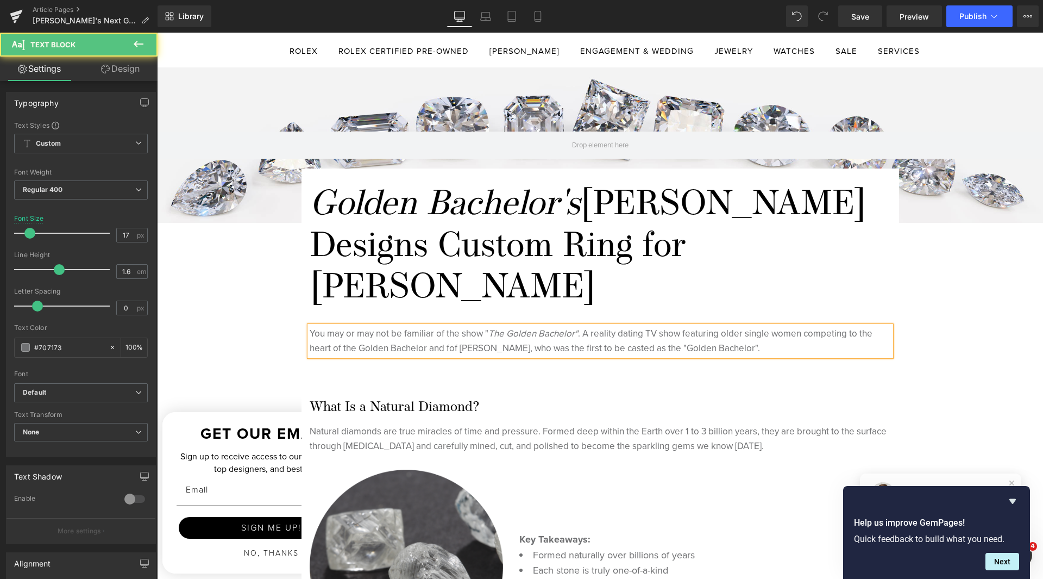
click at [408, 326] on p "You may or may not be familiar of the show " The Golden Bachelor" . A reality d…" at bounding box center [601, 340] width 582 height 29
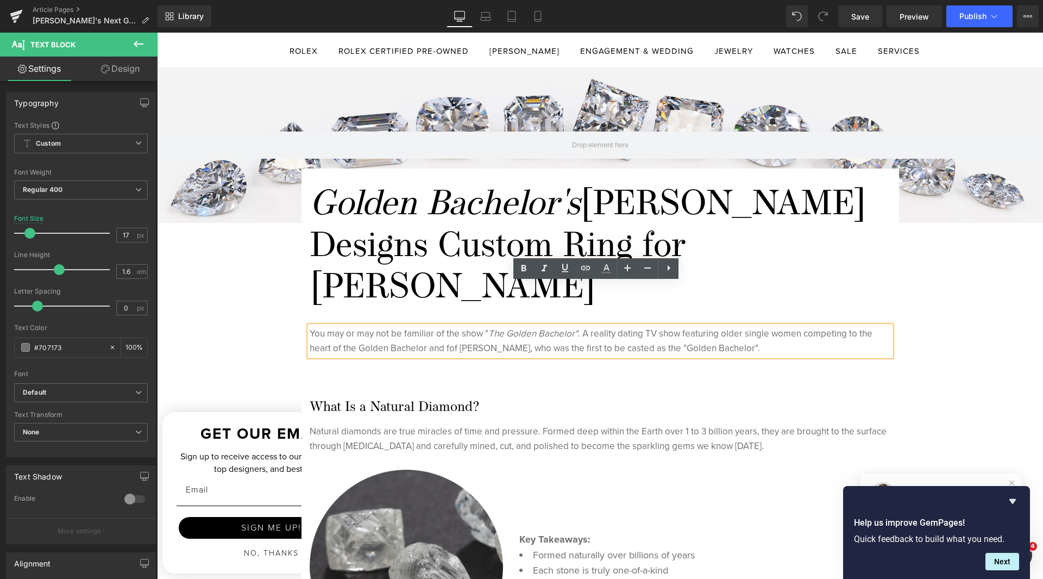
click at [359, 326] on p "You may or may not be familiar of the show " The Golden Bachelor" . A reality d…" at bounding box center [601, 340] width 582 height 29
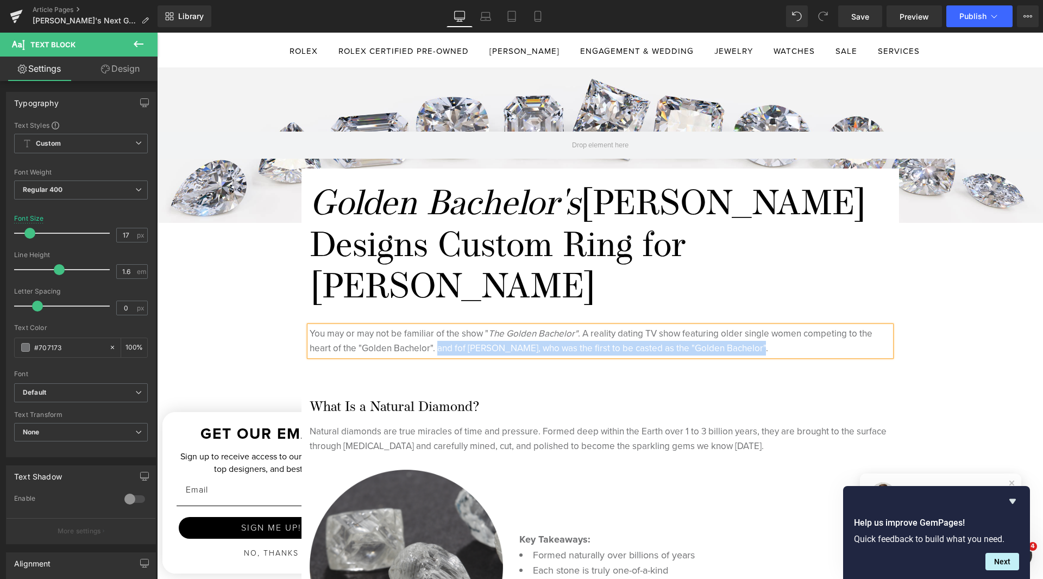
drag, startPoint x: 745, startPoint y: 304, endPoint x: 434, endPoint y: 305, distance: 311.4
click at [434, 326] on p "You may or may not be familiar of the show " The Golden Bachelor" . A reality d…" at bounding box center [601, 340] width 582 height 29
click at [596, 326] on p "You may or may not be familiar of the show " The Golden Bachelor" . A reality d…" at bounding box center [601, 340] width 582 height 29
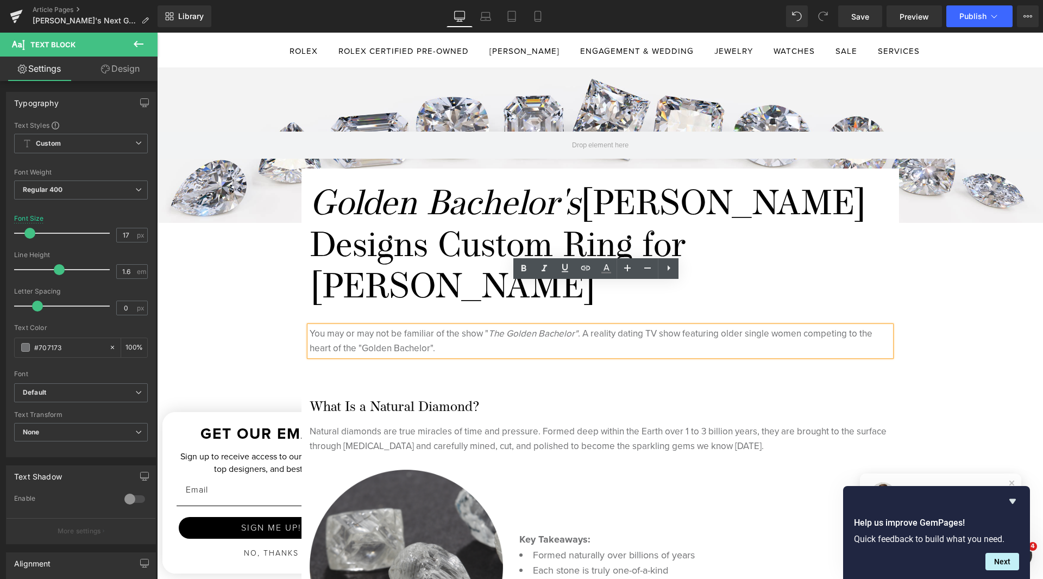
click at [489, 327] on icon "The Golden Bachelor"" at bounding box center [534, 334] width 90 height 14
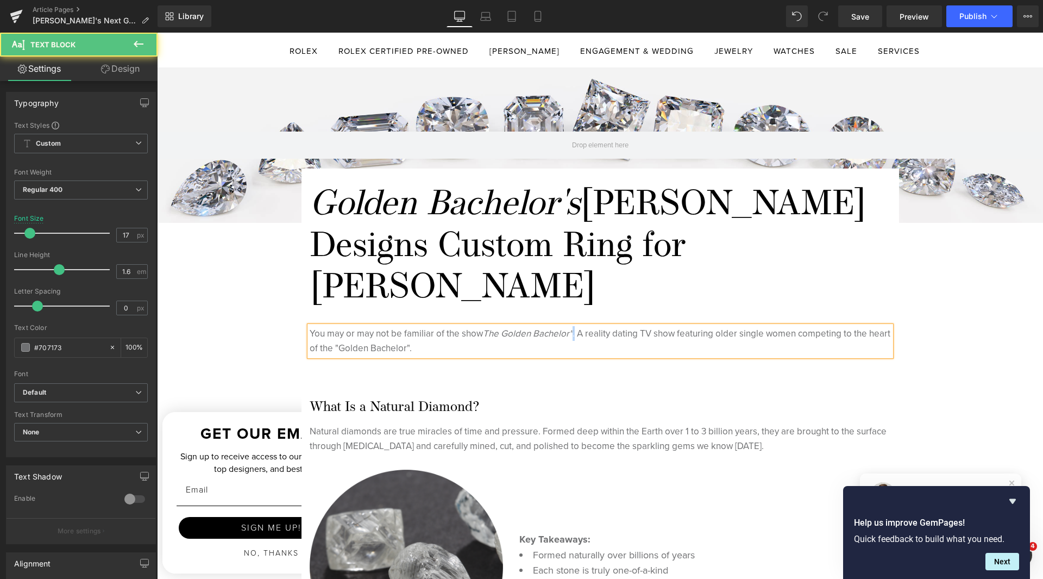
click at [572, 326] on p "You may or may not be familiar of the show The Golden Bachelor" . A reality dat…" at bounding box center [601, 340] width 582 height 29
click at [603, 326] on p "You may or may not be familiar of the show The Golden Bachelor. A reality datin…" at bounding box center [601, 340] width 582 height 29
click at [652, 326] on p "You may or may not be familiar of the show The Golden Bachelor. A reality datin…" at bounding box center [601, 340] width 582 height 29
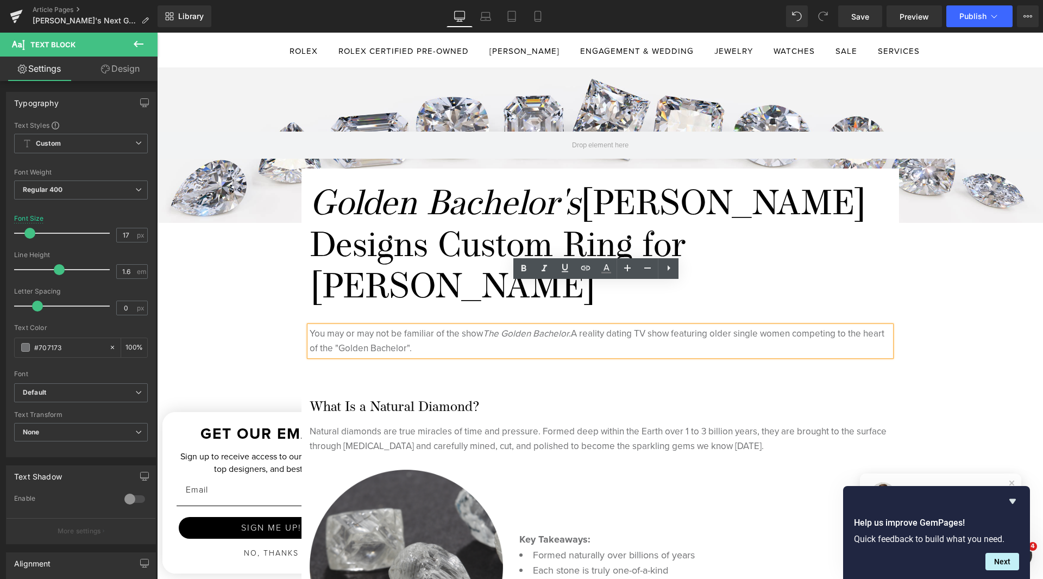
click at [843, 326] on p "You may or may not be familiar of the show The Golden Bachelor. A reality datin…" at bounding box center [601, 340] width 582 height 29
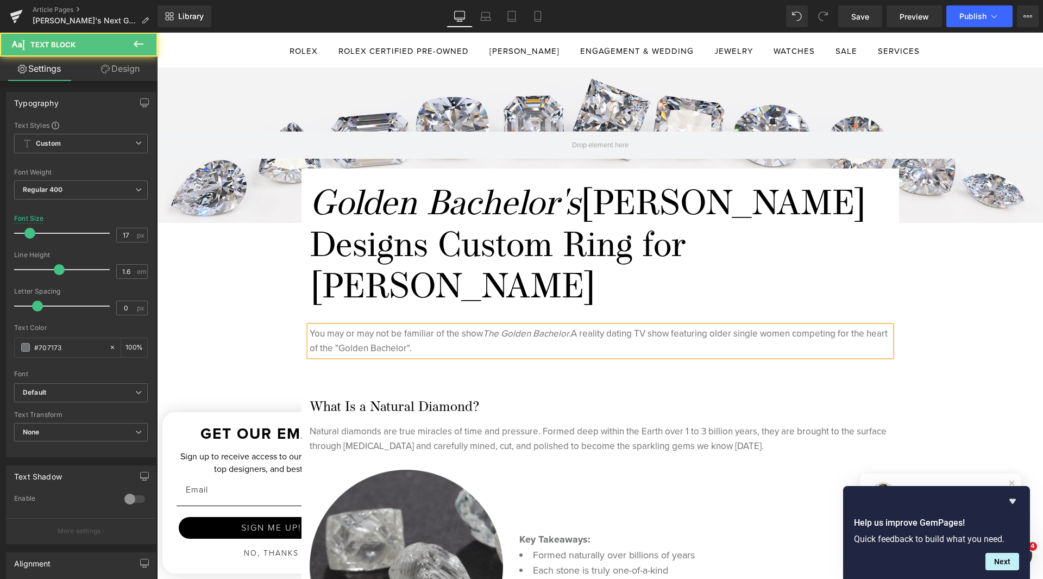
click at [466, 326] on p "You may or may not be familiar of the show The Golden Bachelor. A reality datin…" at bounding box center [601, 340] width 582 height 29
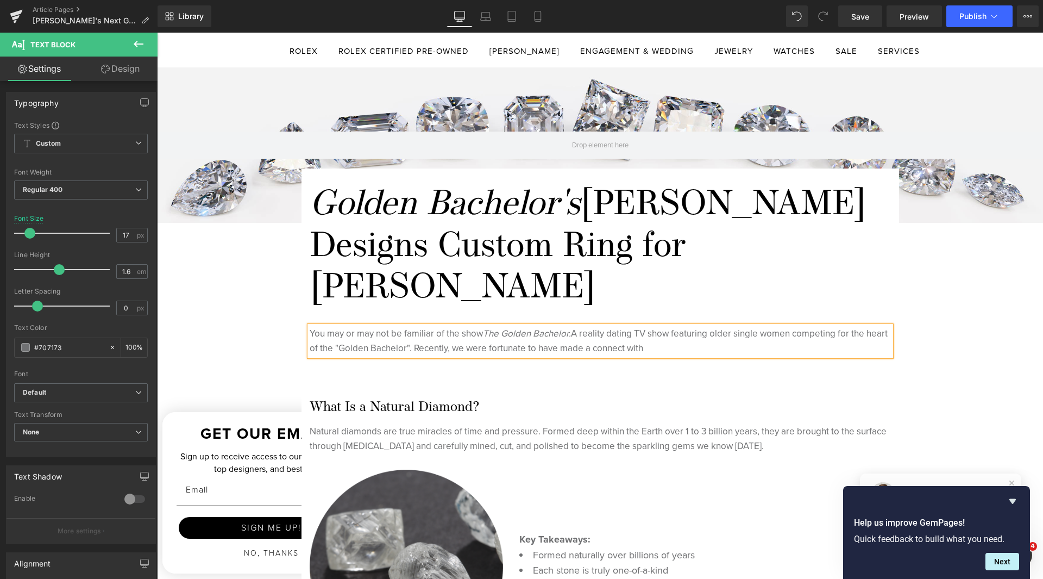
click at [709, 326] on p "You may or may not be familiar of the show The Golden Bachelor. A reality datin…" at bounding box center [601, 340] width 582 height 29
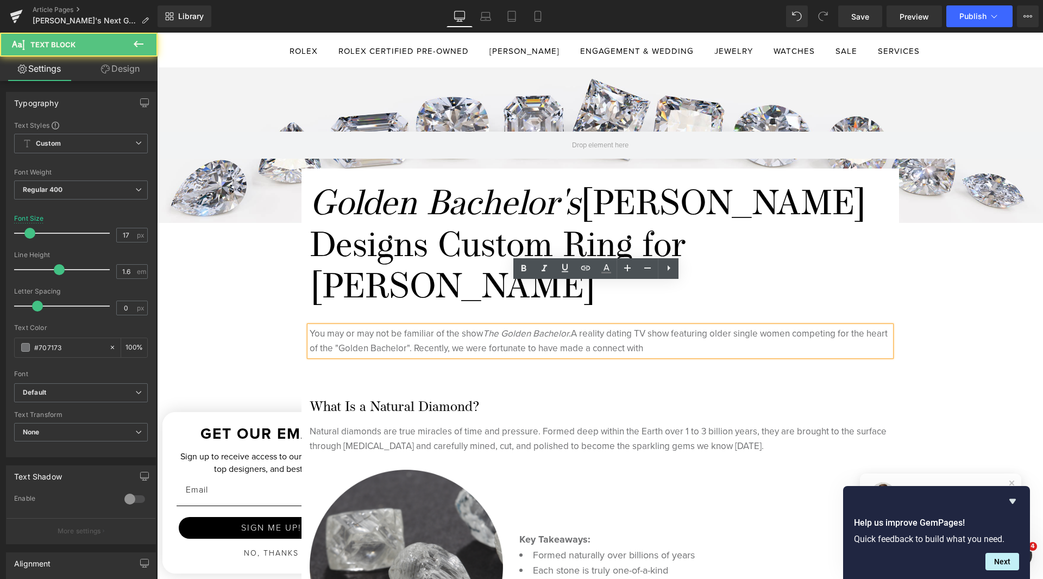
click at [479, 326] on p "You may or may not be familiar of the show The Golden Bachelor. A reality datin…" at bounding box center [601, 340] width 582 height 29
click at [665, 326] on p "You may or may not be familiar of the show The Golden Bachelor. A reality datin…" at bounding box center [601, 340] width 582 height 29
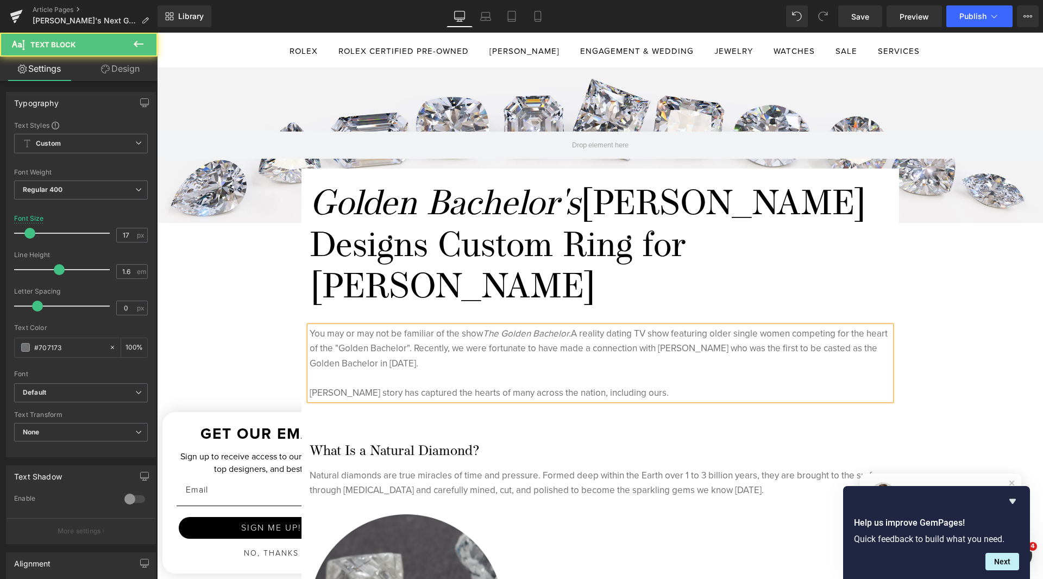
click at [522, 326] on p "You may or may not be familiar of the show The Golden Bachelor. A reality datin…" at bounding box center [601, 363] width 582 height 74
click at [310, 348] on p "You may or may not be familiar of the show The Golden Bachelor. A reality datin…" at bounding box center [601, 363] width 582 height 74
click at [694, 351] on p "You may or may not be familiar of the show The Golden Bachelor. A reality datin…" at bounding box center [601, 363] width 582 height 74
click at [431, 326] on p "You may or may not be familiar of the show The Golden Bachelor. A reality datin…" at bounding box center [601, 363] width 582 height 74
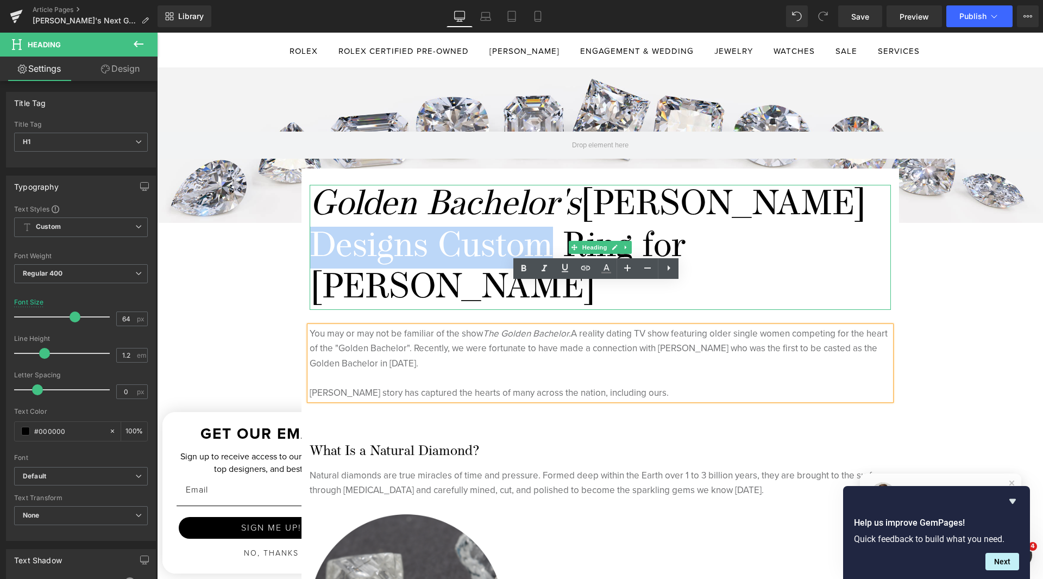
drag, startPoint x: 518, startPoint y: 246, endPoint x: 314, endPoint y: 247, distance: 203.8
click at [314, 247] on h1 "Golden Bachelor's [PERSON_NAME] Designs Custom Ring for [PERSON_NAME]" at bounding box center [601, 247] width 582 height 125
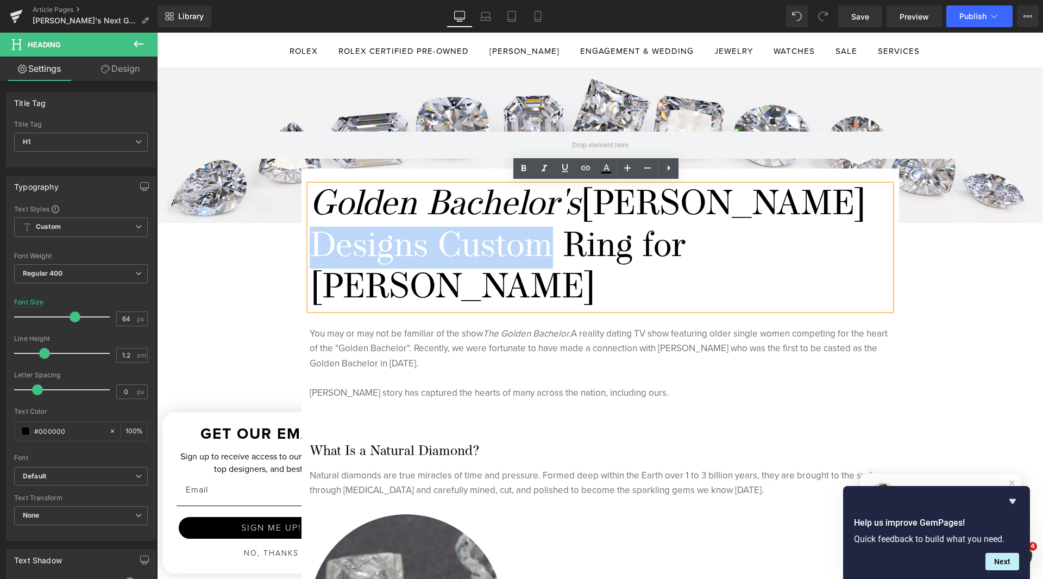
click at [428, 247] on h1 "Golden Bachelor's [PERSON_NAME] Designs Custom Ring for [PERSON_NAME]" at bounding box center [601, 247] width 582 height 125
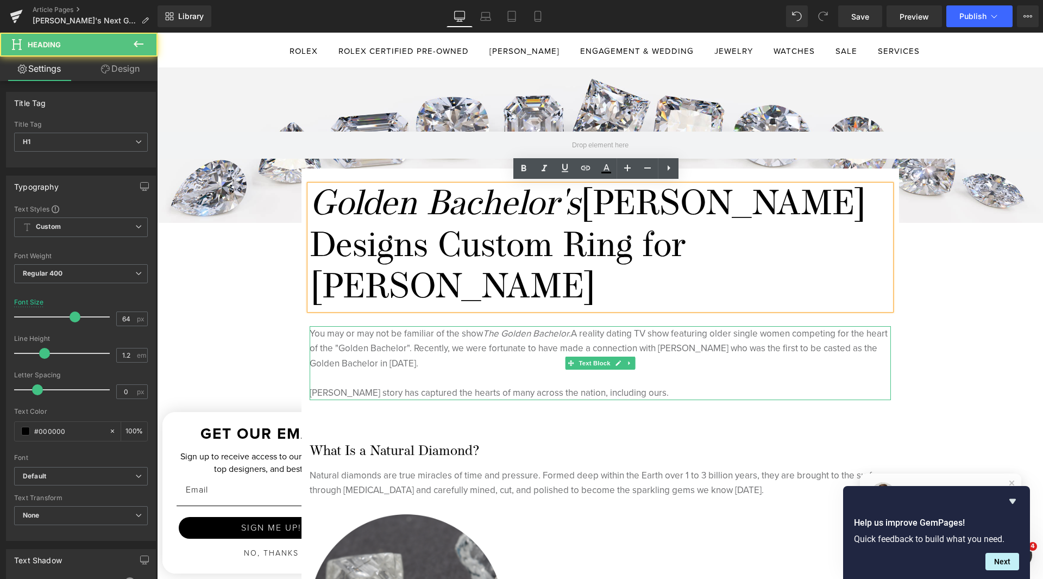
click at [360, 335] on p "You may or may not be familiar of the show The Golden Bachelor. A reality datin…" at bounding box center [601, 363] width 582 height 74
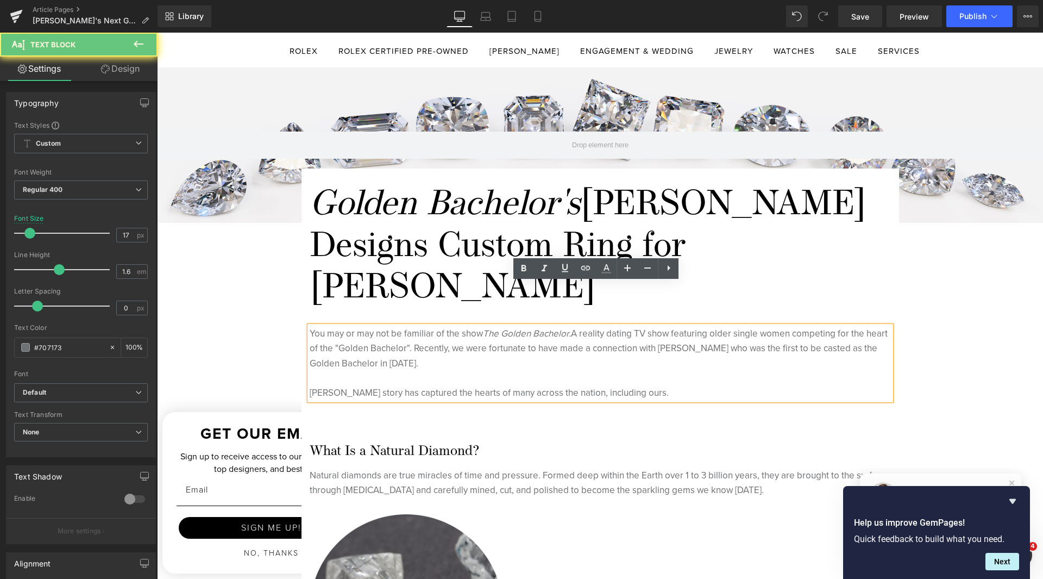
click at [420, 326] on p "You may or may not be familiar of the show The Golden Bachelor. A reality datin…" at bounding box center [601, 363] width 582 height 74
click at [483, 327] on icon "The Golden Bachelor." at bounding box center [527, 334] width 88 height 14
click at [607, 326] on p "You may or may not be familiar of the show The Golden Bachelor. A reality datin…" at bounding box center [601, 363] width 582 height 74
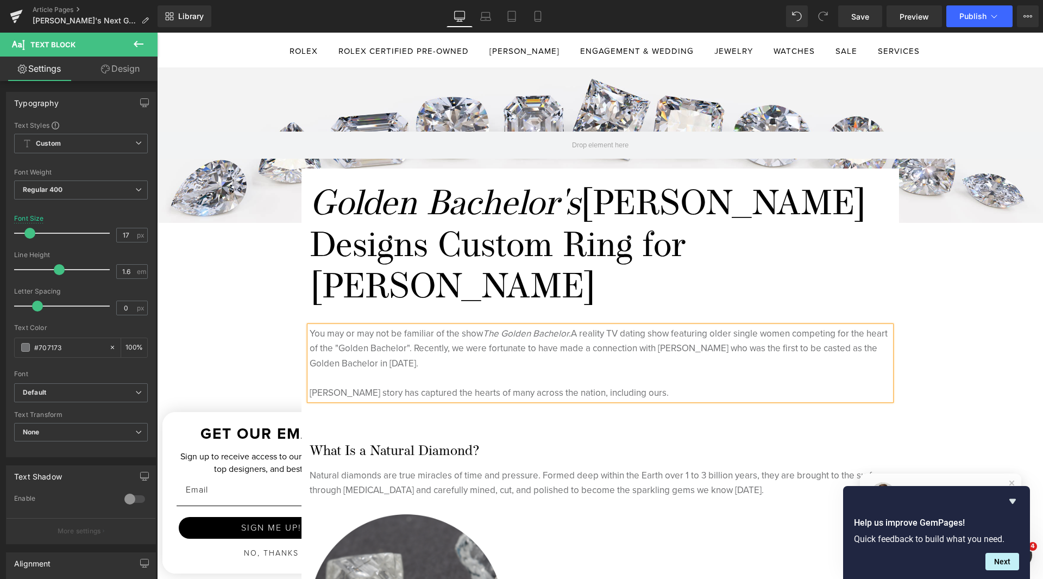
click at [777, 326] on p "You may or may not be familiar of the show The Golden Bachelor. A reality TV da…" at bounding box center [601, 363] width 582 height 74
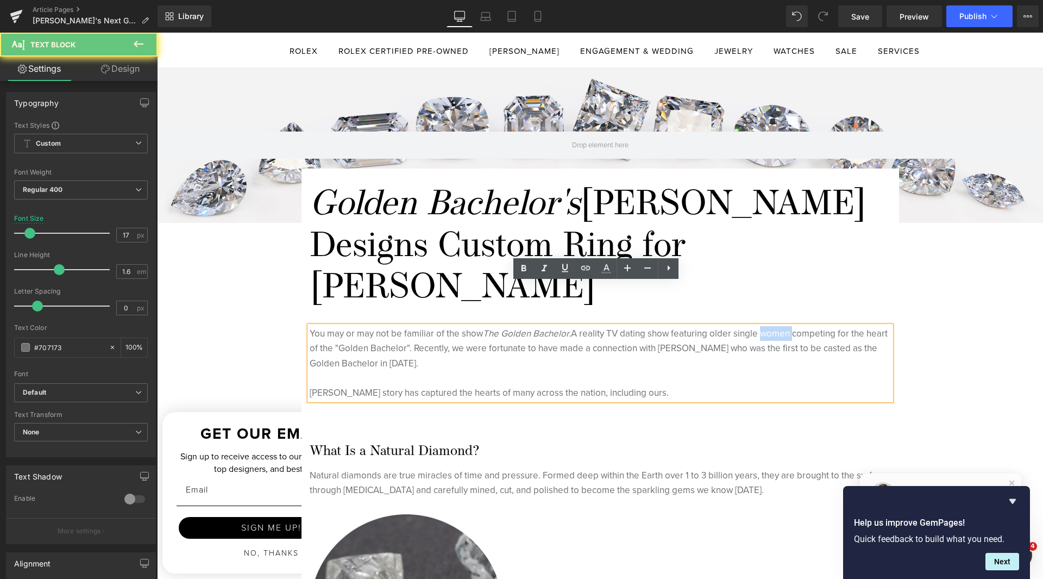
click at [777, 326] on p "You may or may not be familiar of the show The Golden Bachelor. A reality TV da…" at bounding box center [601, 363] width 582 height 74
drag, startPoint x: 427, startPoint y: 305, endPoint x: 436, endPoint y: 314, distance: 11.9
click at [427, 326] on p "You may or may not be familiar of the show The Golden Bachelor. A reality TV da…" at bounding box center [601, 363] width 582 height 74
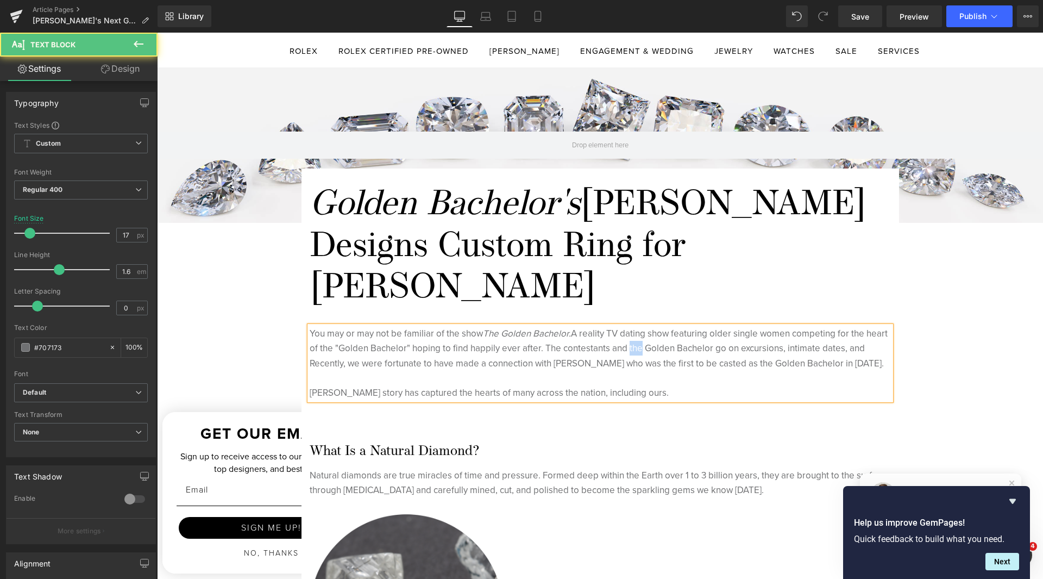
drag, startPoint x: 662, startPoint y: 303, endPoint x: 651, endPoint y: 303, distance: 12.0
click at [651, 326] on p "You may or may not be familiar of the show The Golden Bachelor. A reality TV da…" at bounding box center [601, 363] width 582 height 74
drag, startPoint x: 722, startPoint y: 308, endPoint x: 740, endPoint y: 305, distance: 18.7
click at [740, 326] on p "You may or may not be familiar of the show The Golden Bachelor. A reality TV da…" at bounding box center [601, 363] width 582 height 74
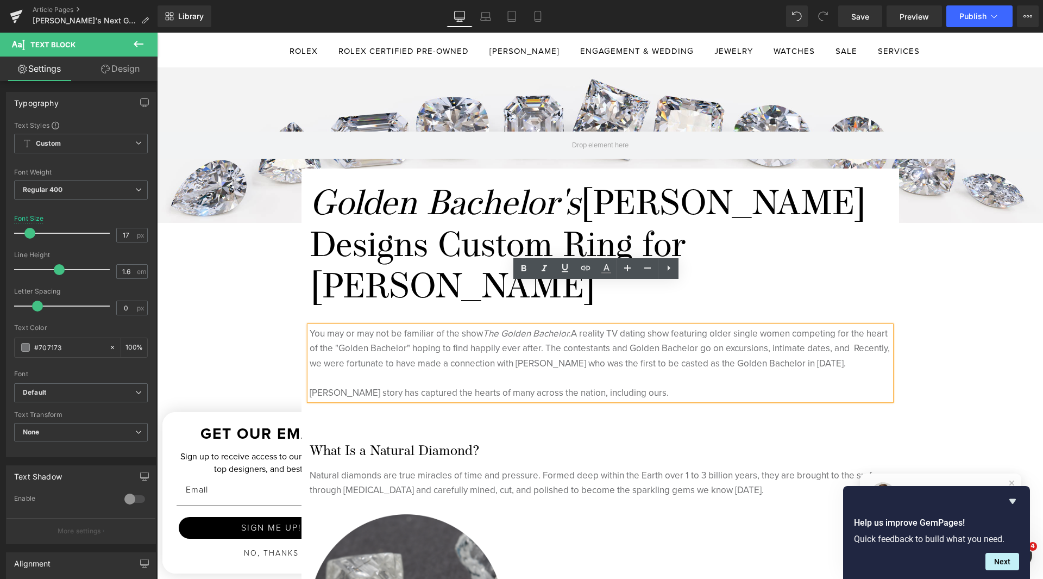
click at [716, 326] on p "You may or may not be familiar of the show The Golden Bachelor. A reality TV da…" at bounding box center [601, 363] width 582 height 74
drag, startPoint x: 721, startPoint y: 307, endPoint x: 791, endPoint y: 303, distance: 69.7
click at [791, 326] on p "You may or may not be familiar of the show The Golden Bachelor. A reality TV da…" at bounding box center [601, 363] width 582 height 74
click at [803, 326] on p "You may or may not be familiar of the show The Golden Bachelor. A reality TV da…" at bounding box center [601, 363] width 582 height 74
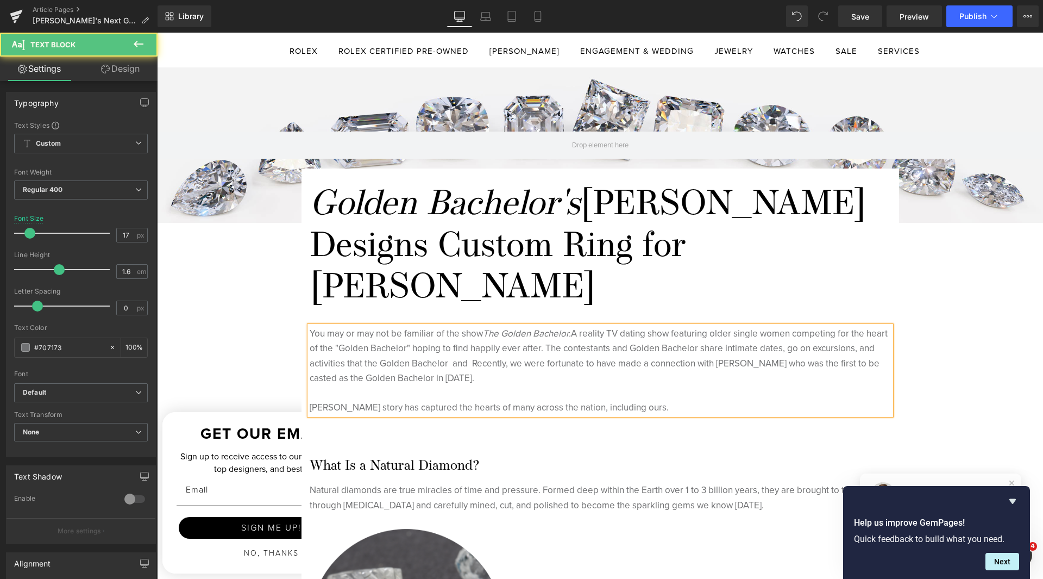
click at [389, 326] on p "You may or may not be familiar of the show The Golden Bachelor. A reality TV da…" at bounding box center [601, 370] width 582 height 89
click at [490, 326] on p "You may or may not be familiar of the show The Golden Bachelor. A reality TV da…" at bounding box center [601, 370] width 582 height 89
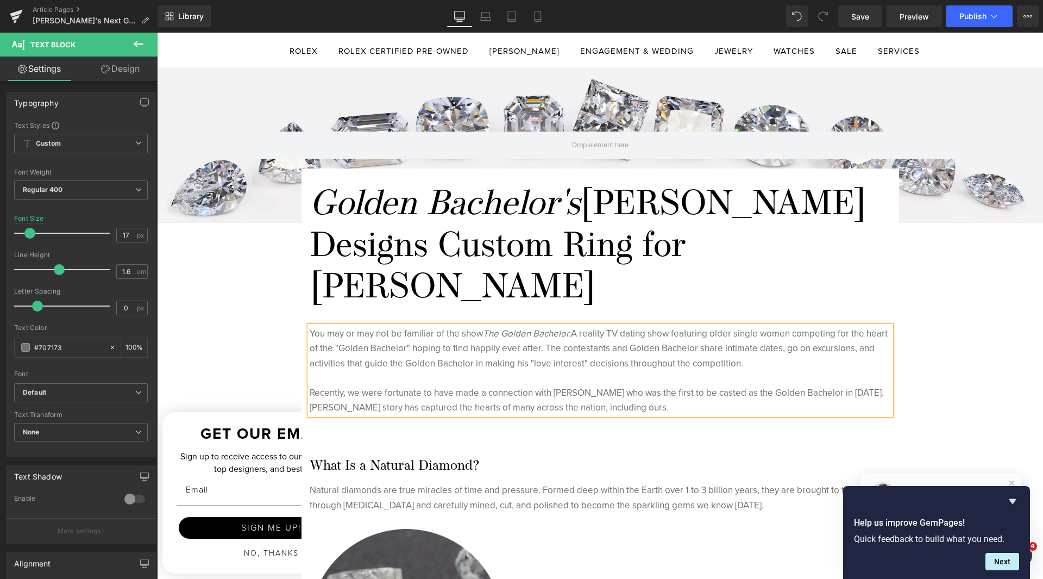
click at [604, 385] on p "Recently, we were fortunate to have made a connection with [PERSON_NAME] who wa…" at bounding box center [601, 399] width 582 height 29
click at [702, 385] on p "Recently, we were fortunate to have made a connection with [PERSON_NAME] who wa…" at bounding box center [601, 399] width 582 height 29
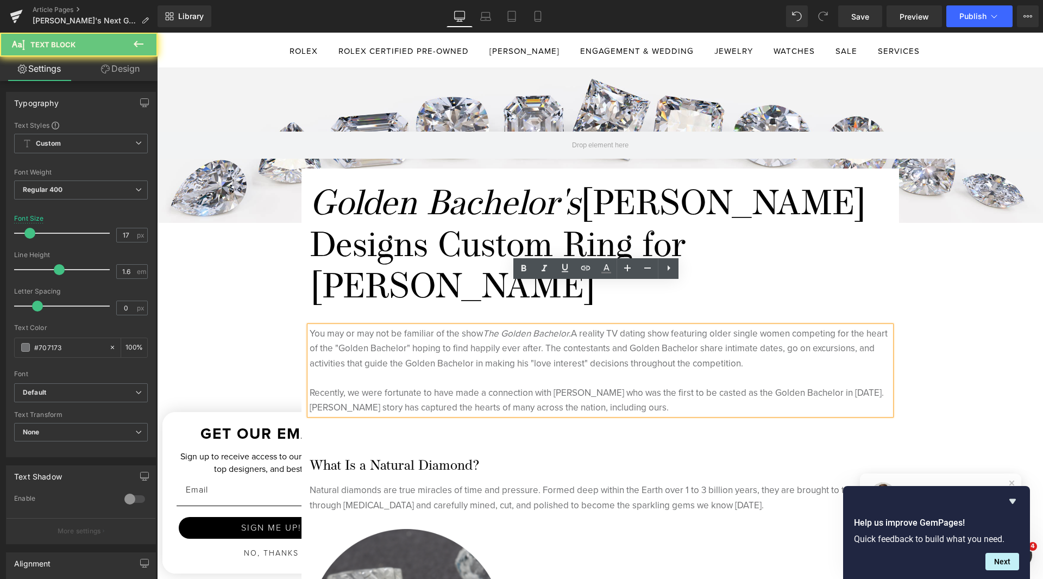
click at [702, 385] on p "Recently, we were fortunate to have made a connection with [PERSON_NAME] who wa…" at bounding box center [601, 399] width 582 height 29
click at [860, 385] on p "Recently, we were fortunate to have made a connection with [PERSON_NAME] who wa…" at bounding box center [601, 399] width 582 height 29
click at [348, 385] on p "Recently, we were fortunate to have made a connection with [PERSON_NAME] who wa…" at bounding box center [601, 399] width 582 height 29
click at [459, 385] on p "Recently, we were fortunate to have made a connection with [PERSON_NAME] who wa…" at bounding box center [601, 399] width 582 height 29
click at [617, 385] on p "Recently, we were fortunate to have made a connection with [PERSON_NAME] who wa…" at bounding box center [601, 399] width 582 height 29
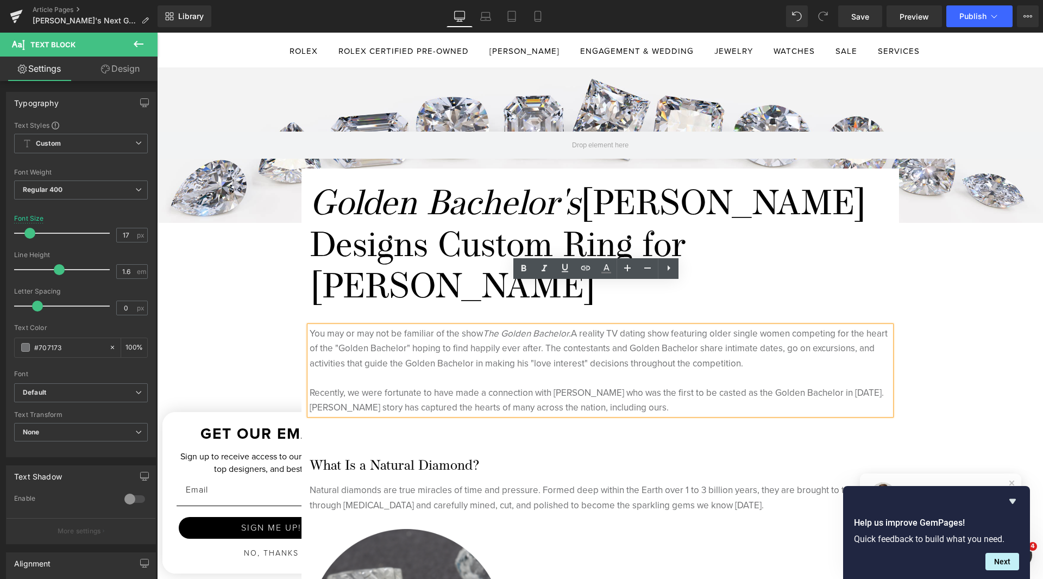
drag, startPoint x: 636, startPoint y: 364, endPoint x: 567, endPoint y: 361, distance: 68.5
click at [567, 385] on p "Recently, we were fortunate to have made a connection with [PERSON_NAME] who wa…" at bounding box center [601, 399] width 582 height 29
